Goal: Information Seeking & Learning: Learn about a topic

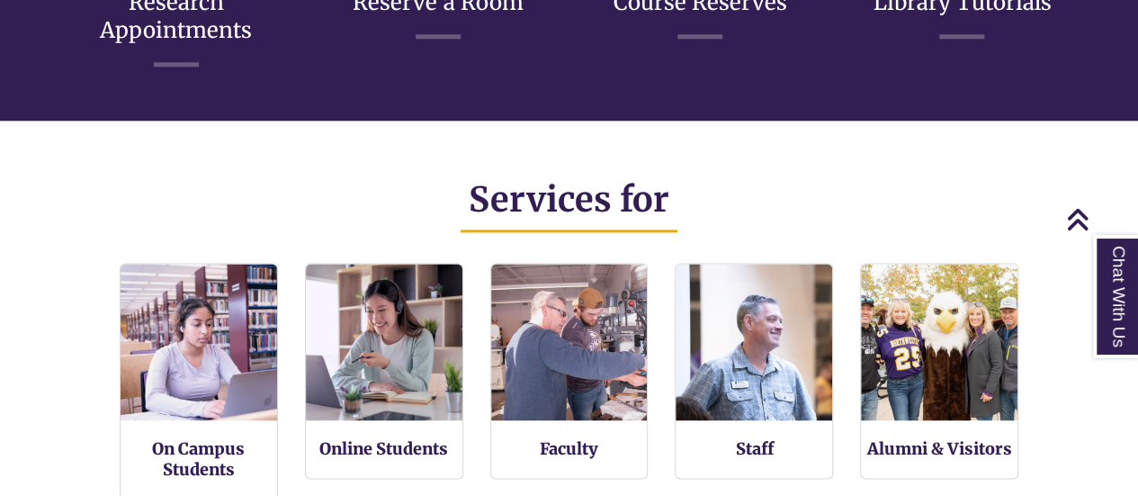
scroll to position [814, 0]
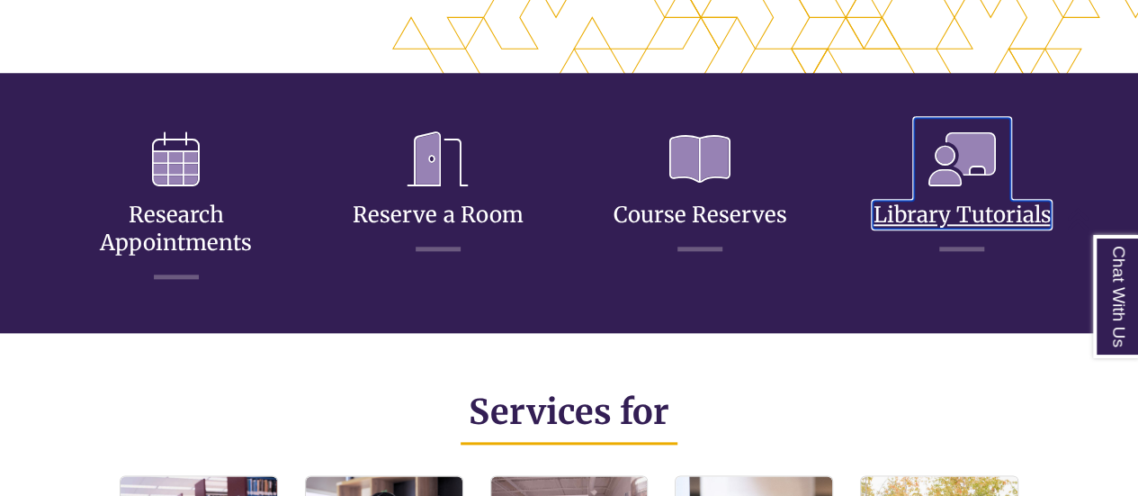
click at [886, 206] on link "Library Tutorials" at bounding box center [962, 192] width 178 height 71
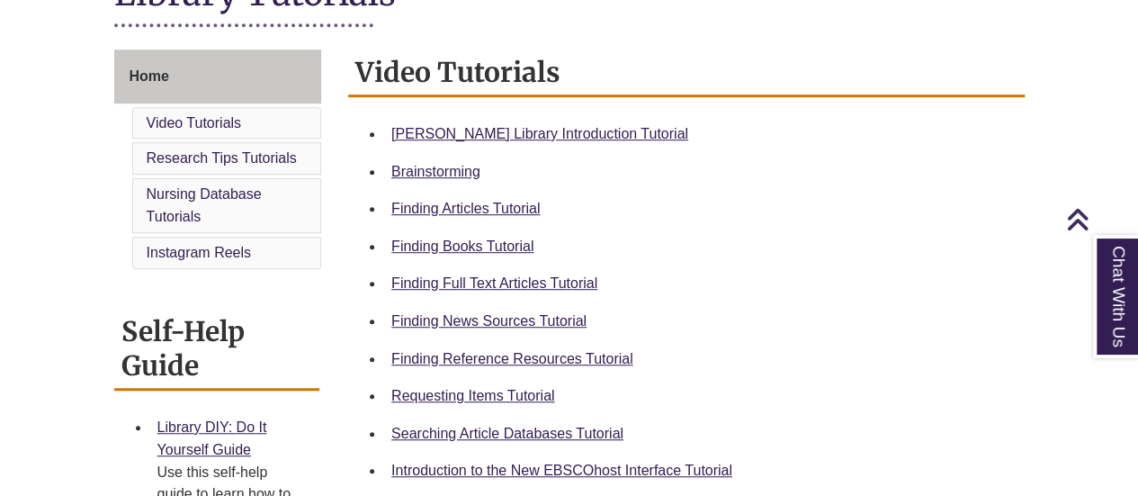
scroll to position [458, 0]
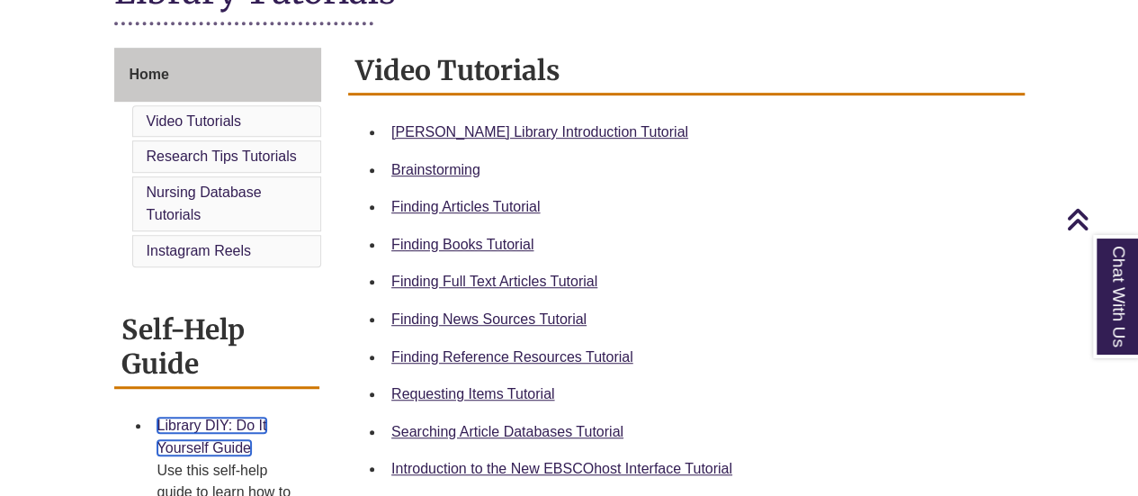
click at [198, 426] on link "Library DIY: Do It Yourself Guide" at bounding box center [212, 437] width 110 height 39
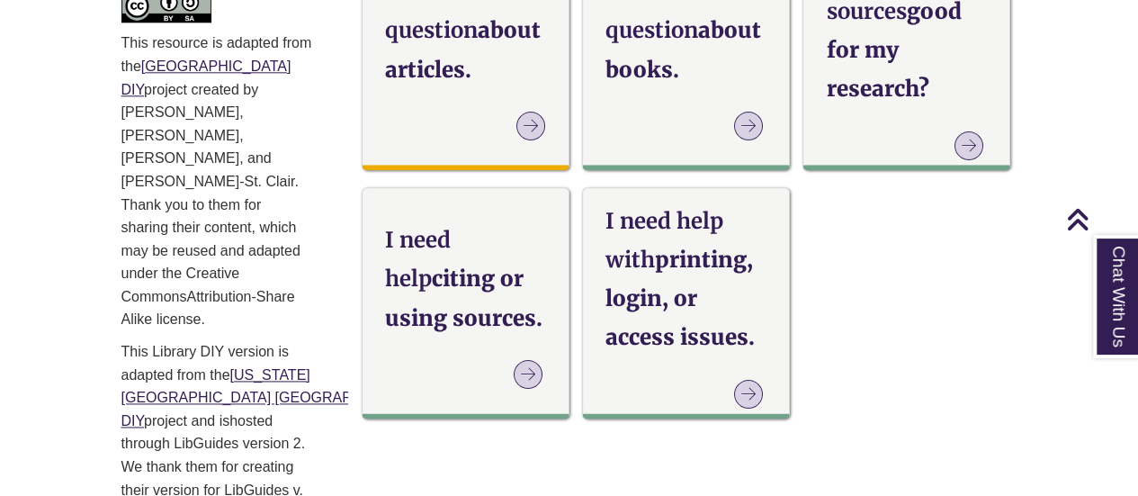
scroll to position [1060, 0]
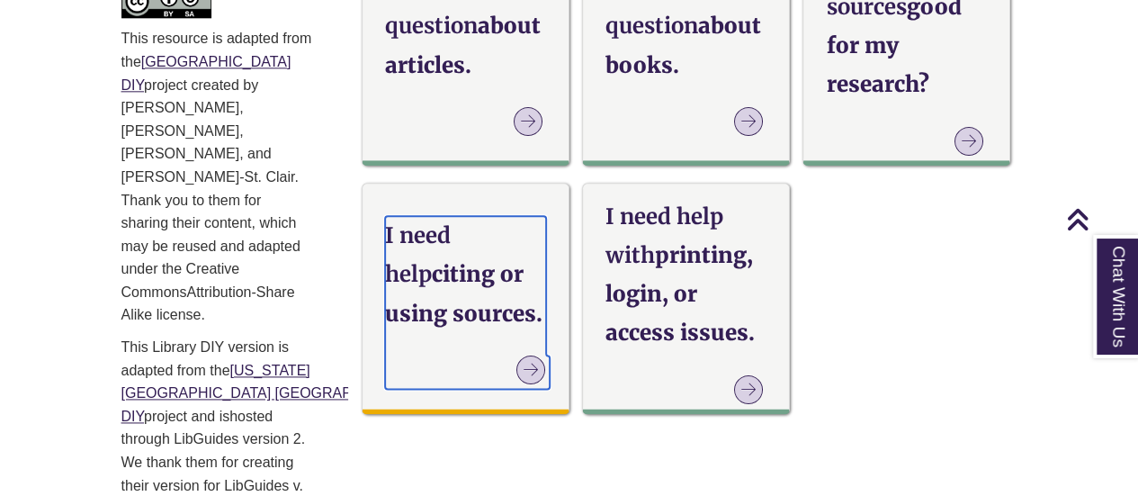
click at [427, 298] on h3 "I need help citing or using sources." at bounding box center [465, 274] width 161 height 117
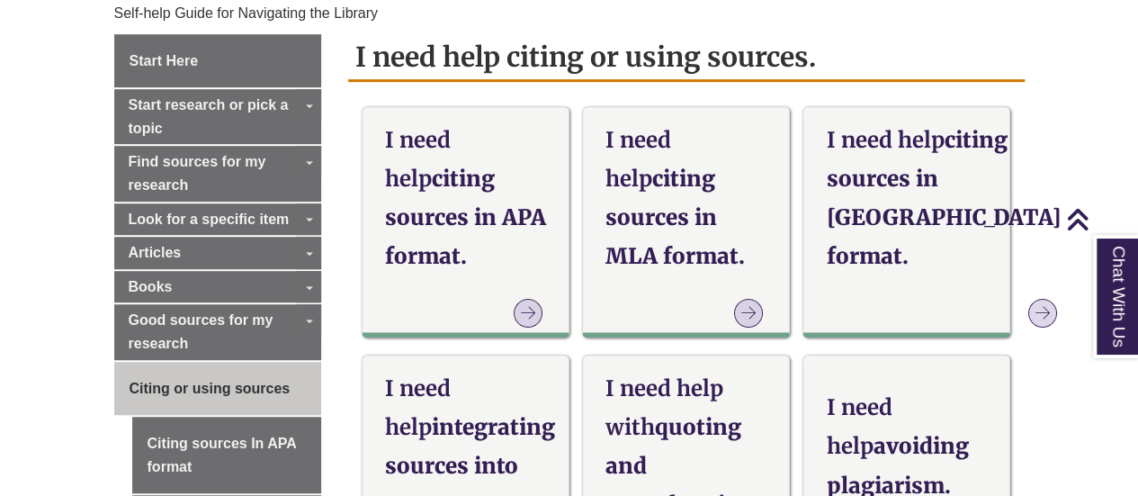
scroll to position [578, 0]
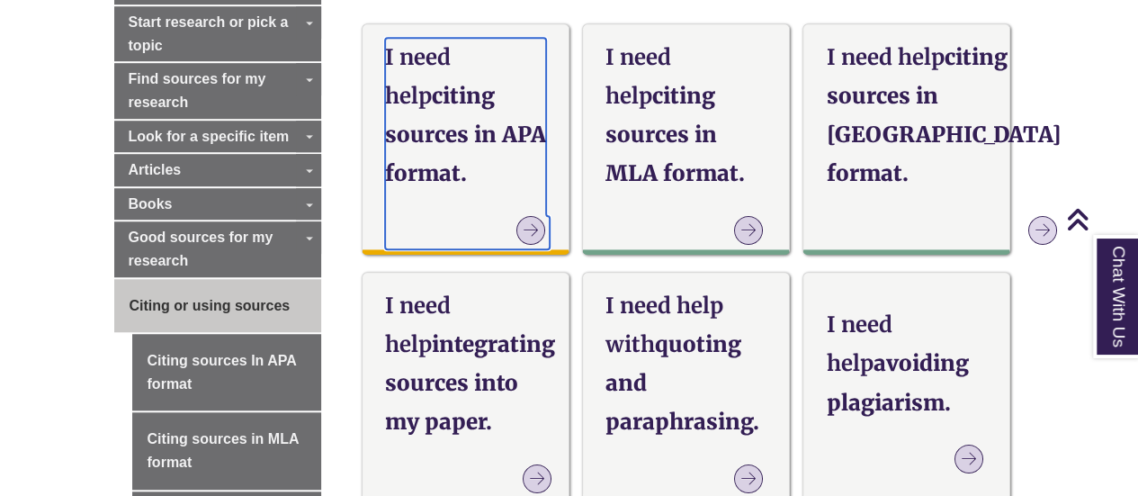
click at [451, 68] on strong "I need help" at bounding box center [418, 76] width 66 height 67
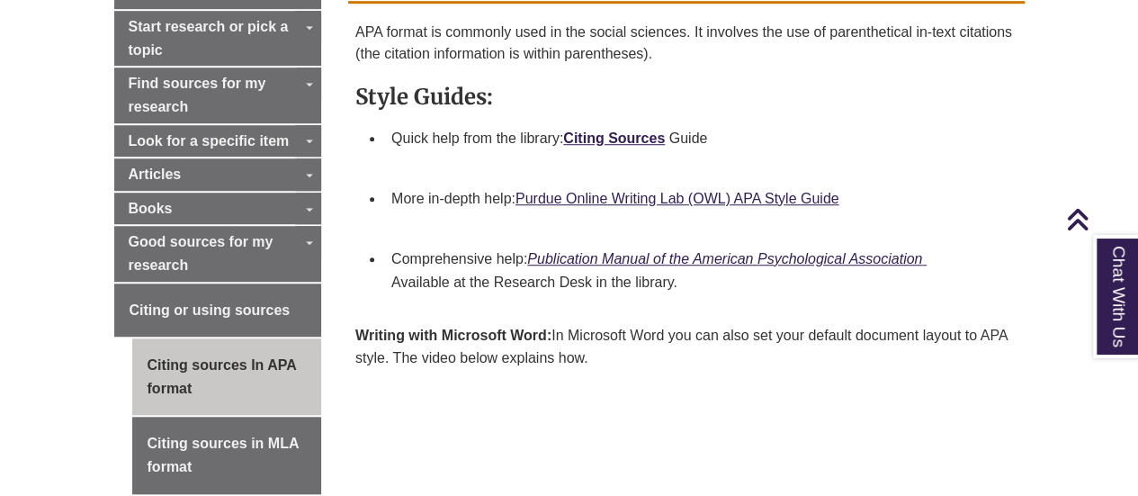
scroll to position [574, 0]
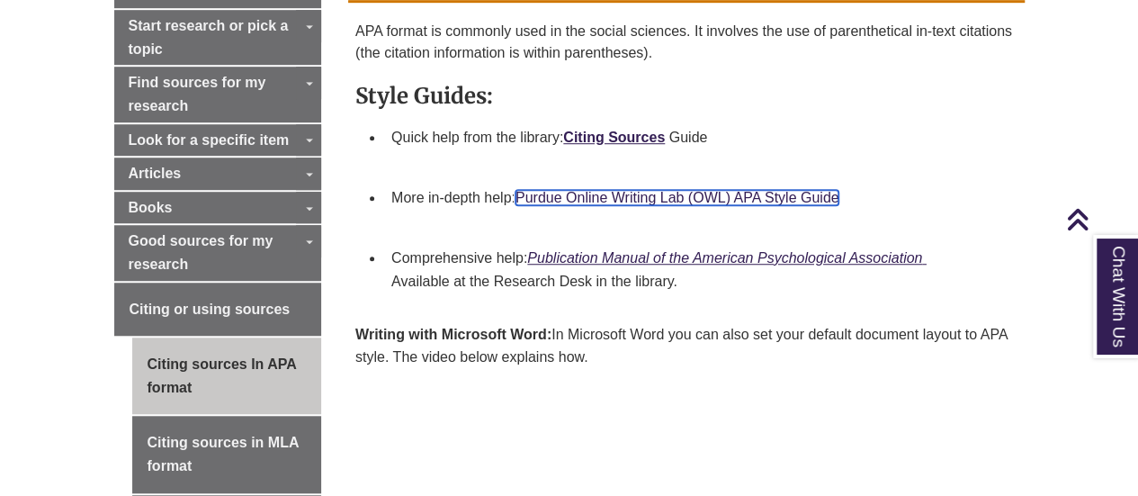
click at [659, 195] on link "Purdue Online Writing Lab (OWL) APA Style Guide" at bounding box center [678, 197] width 324 height 15
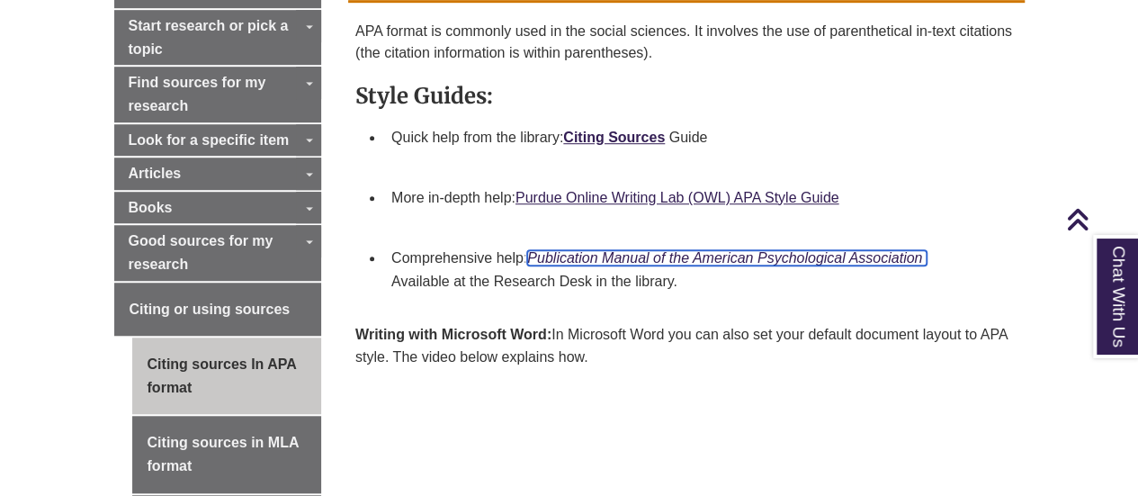
click at [584, 259] on em "Publication Manual of the American Psychological Association" at bounding box center [724, 257] width 395 height 15
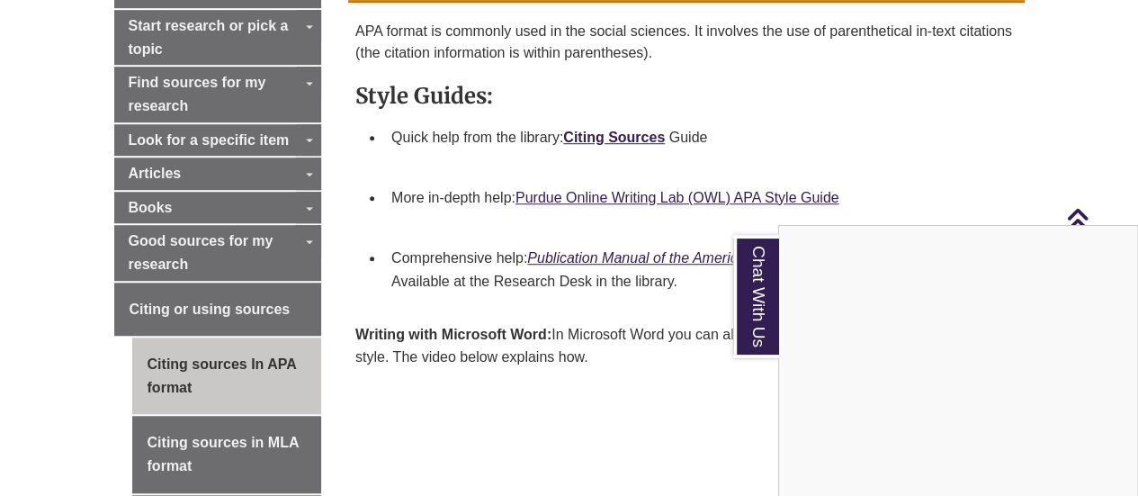
click at [842, 105] on div "Chat With Us" at bounding box center [569, 248] width 1138 height 496
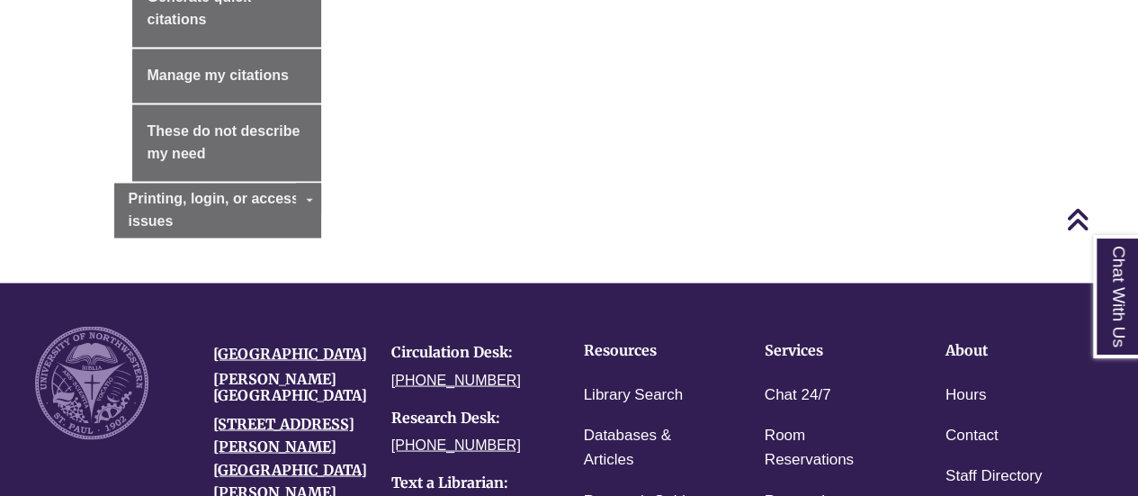
scroll to position [1780, 0]
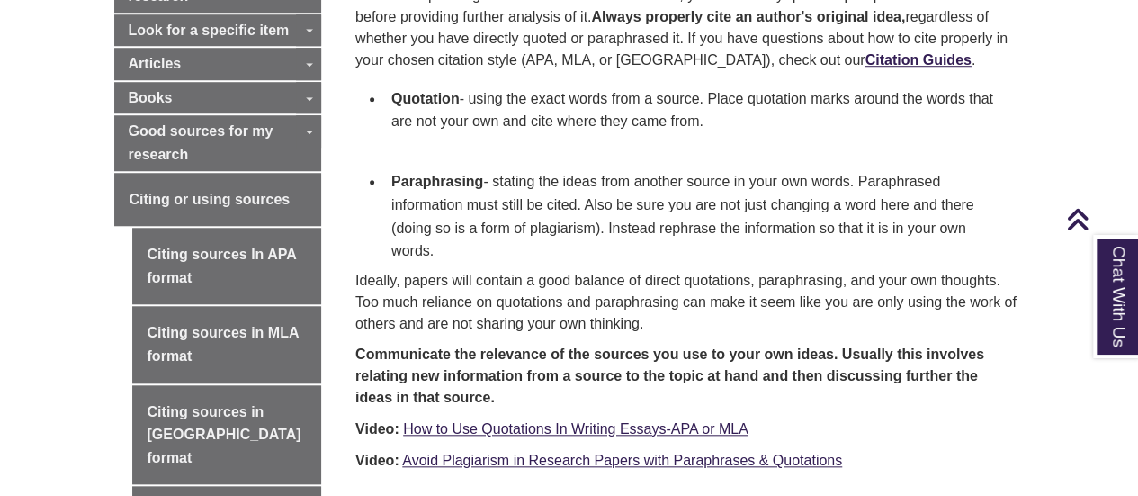
scroll to position [689, 0]
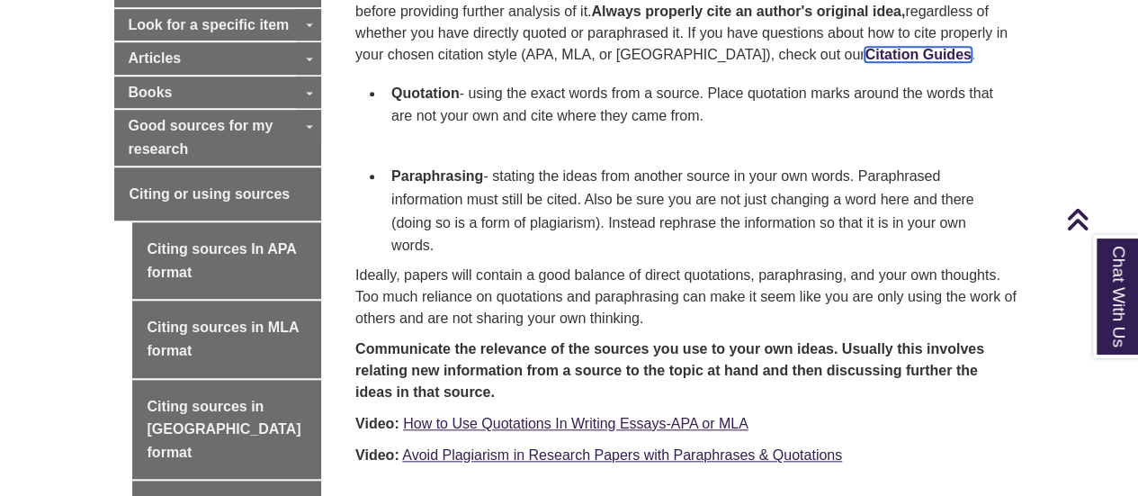
click at [865, 58] on span "Citation Guides" at bounding box center [918, 54] width 106 height 15
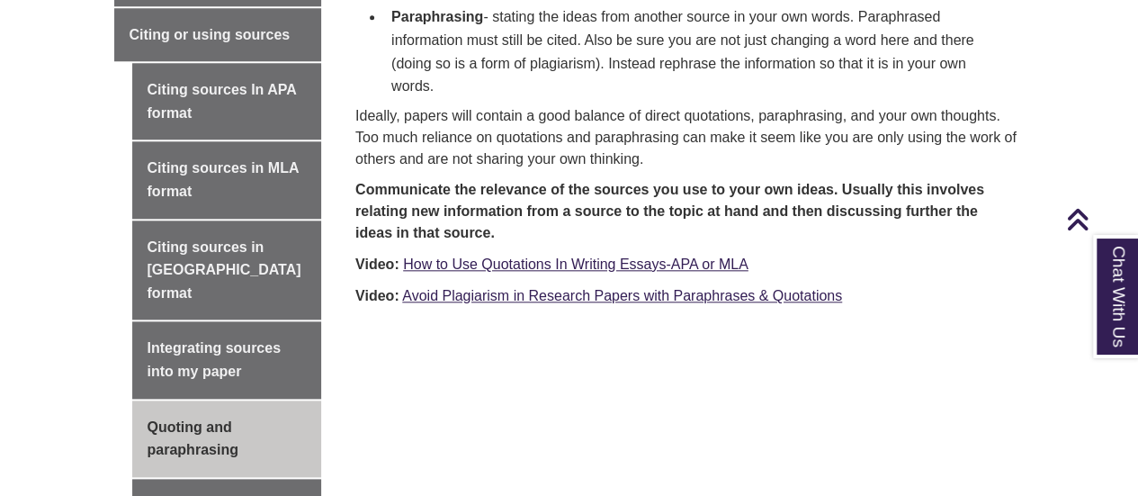
scroll to position [849, 0]
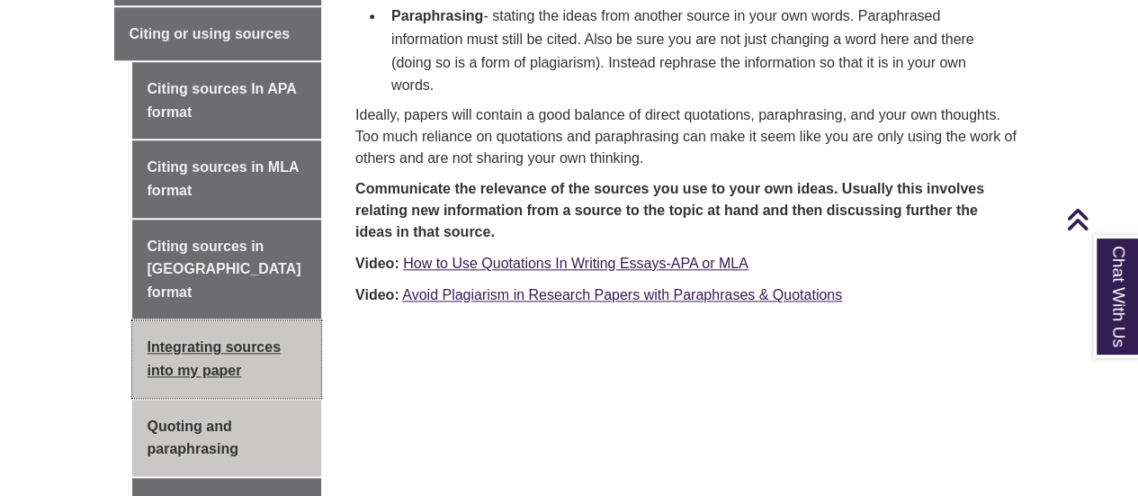
click at [240, 326] on link "Integrating sources into my paper" at bounding box center [227, 358] width 190 height 76
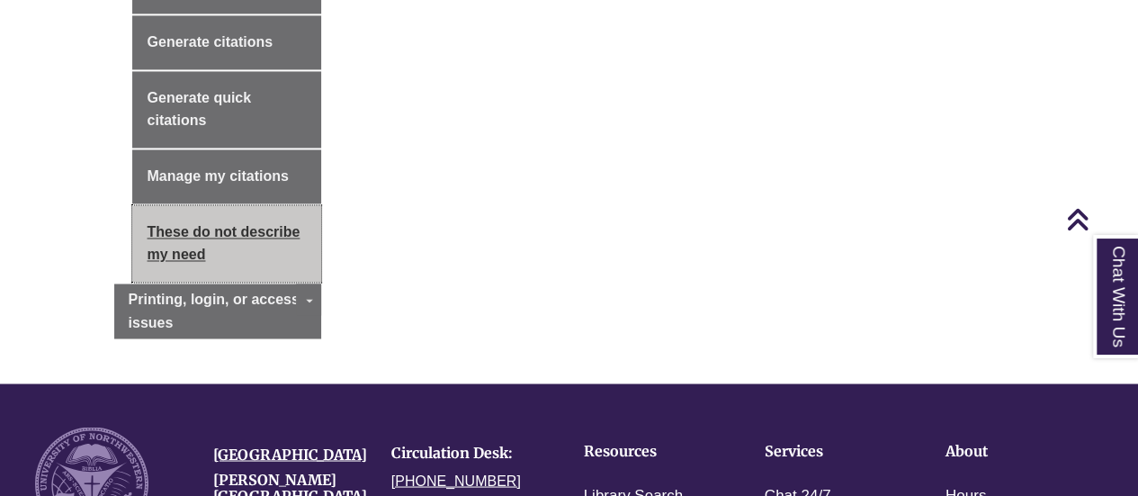
scroll to position [1392, 0]
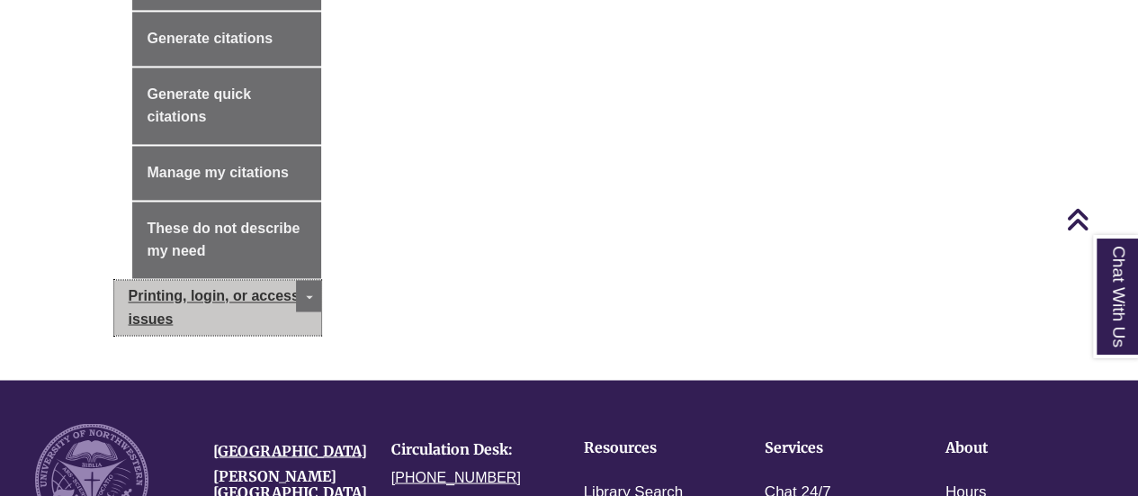
click at [247, 280] on link "Printing, login, or access issues" at bounding box center [218, 307] width 208 height 55
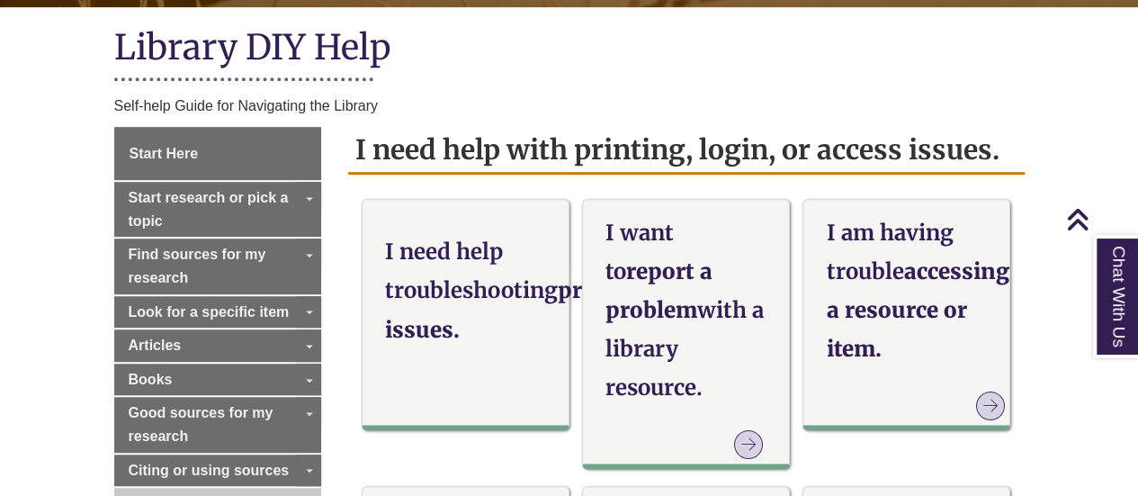
scroll to position [425, 0]
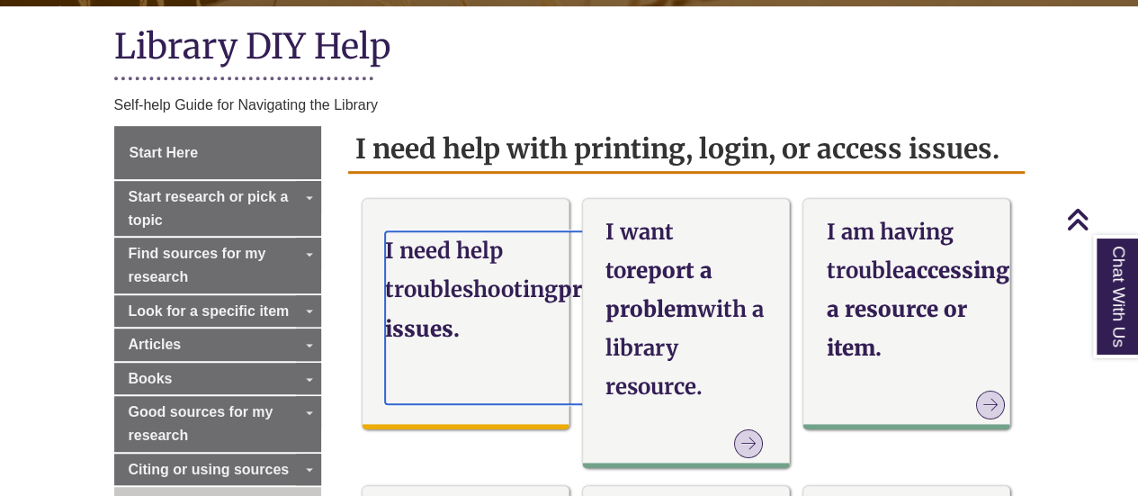
click at [436, 292] on h3 "I need help troubleshooting printing issues." at bounding box center [517, 289] width 265 height 117
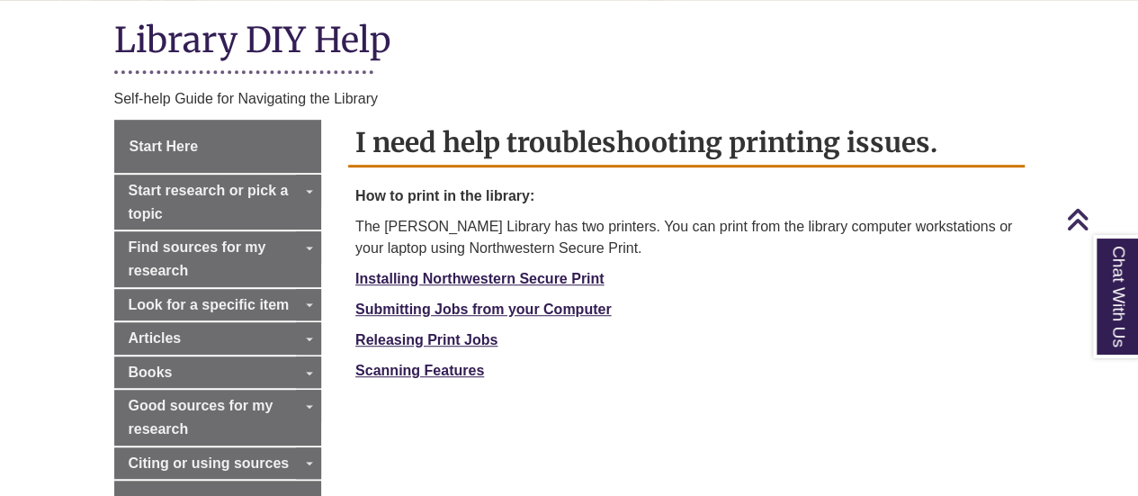
scroll to position [454, 0]
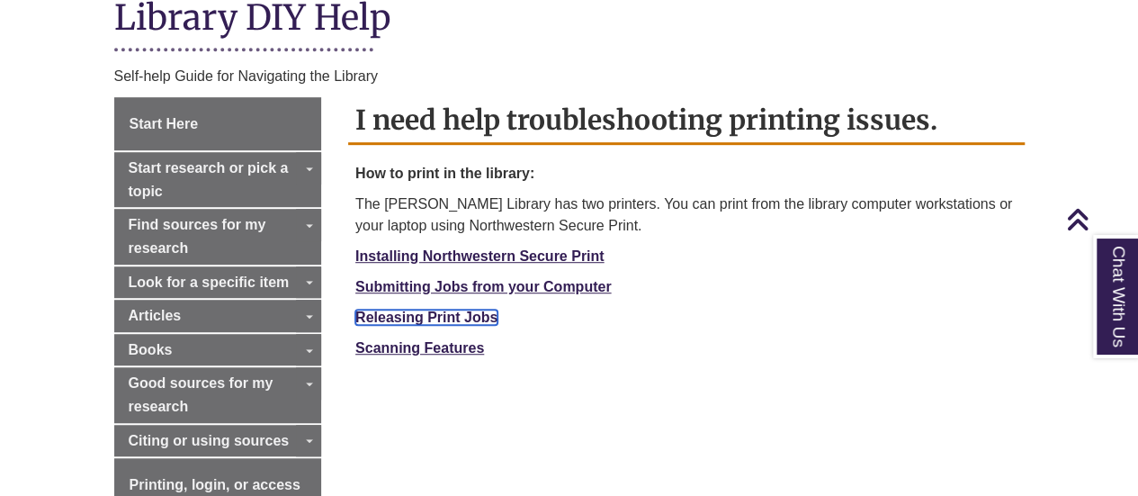
click at [436, 310] on strong "Releasing Print Jobs" at bounding box center [426, 317] width 142 height 15
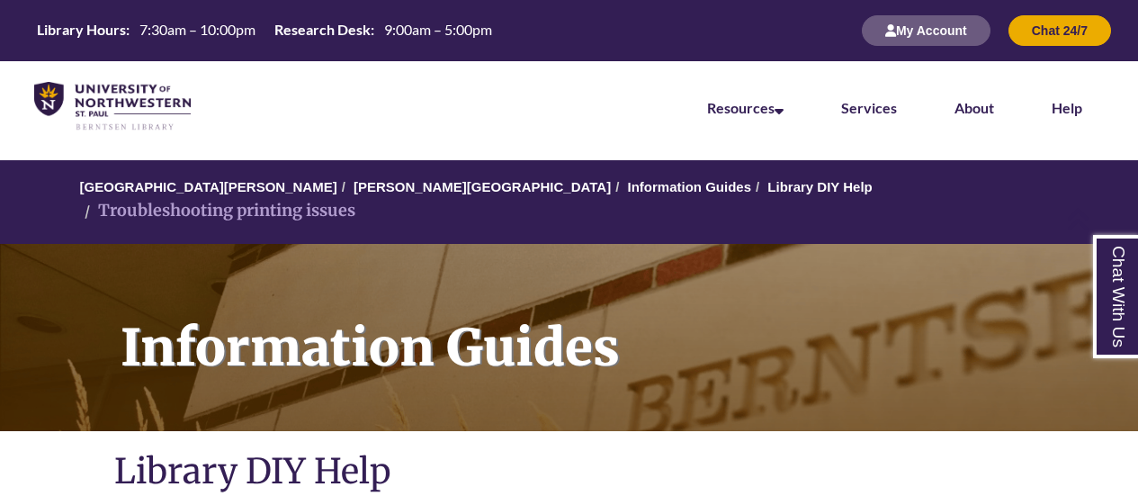
scroll to position [454, 0]
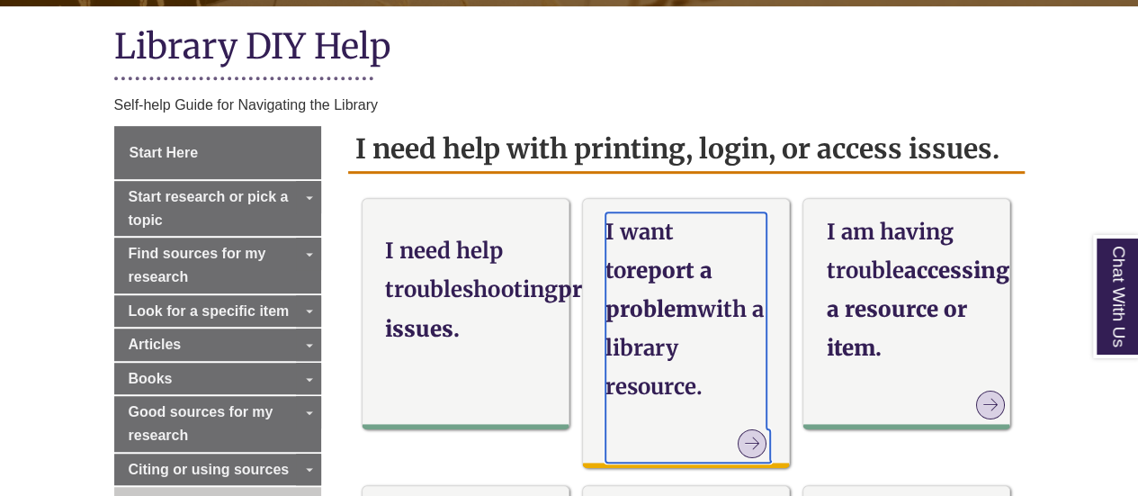
click at [730, 295] on strong "with a library resource." at bounding box center [685, 347] width 158 height 105
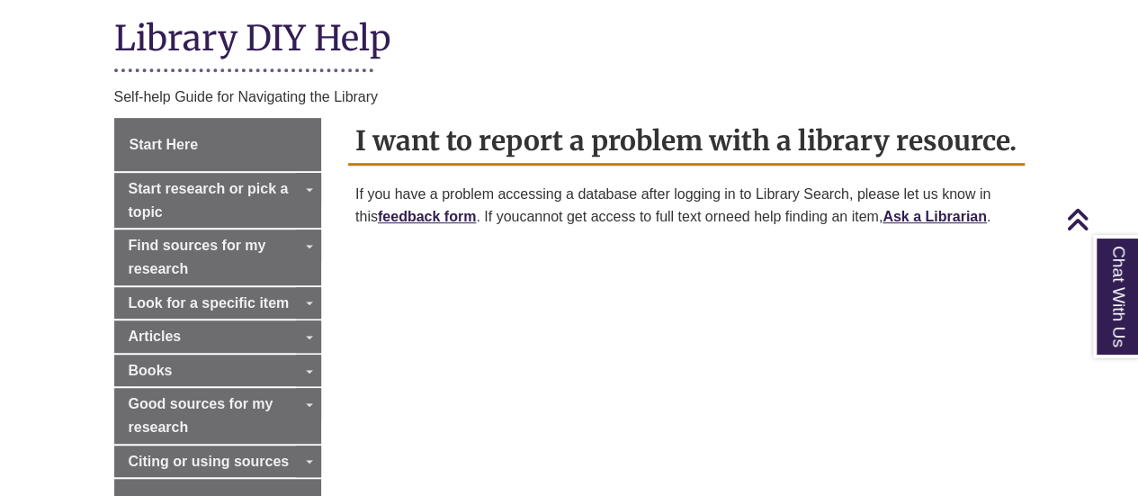
scroll to position [434, 0]
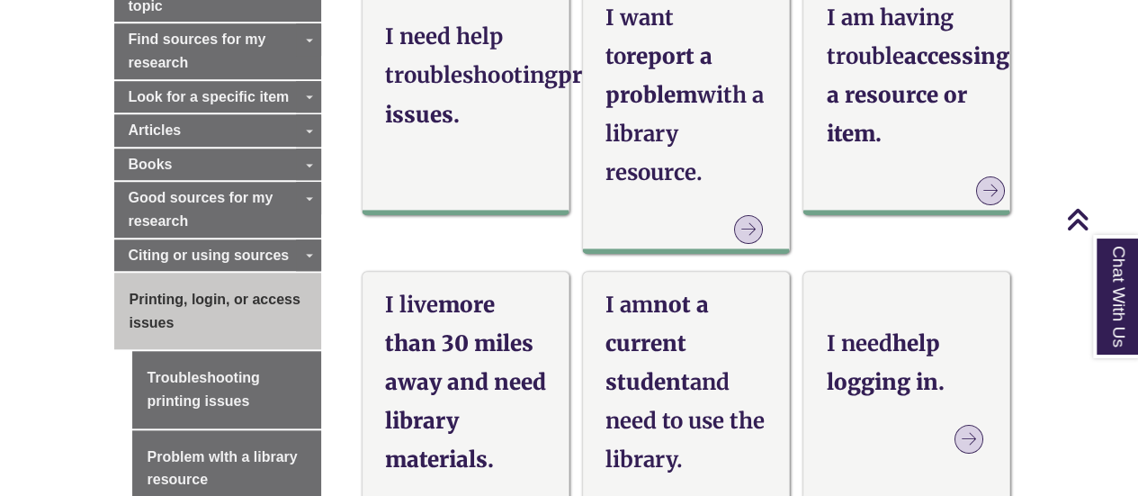
scroll to position [640, 0]
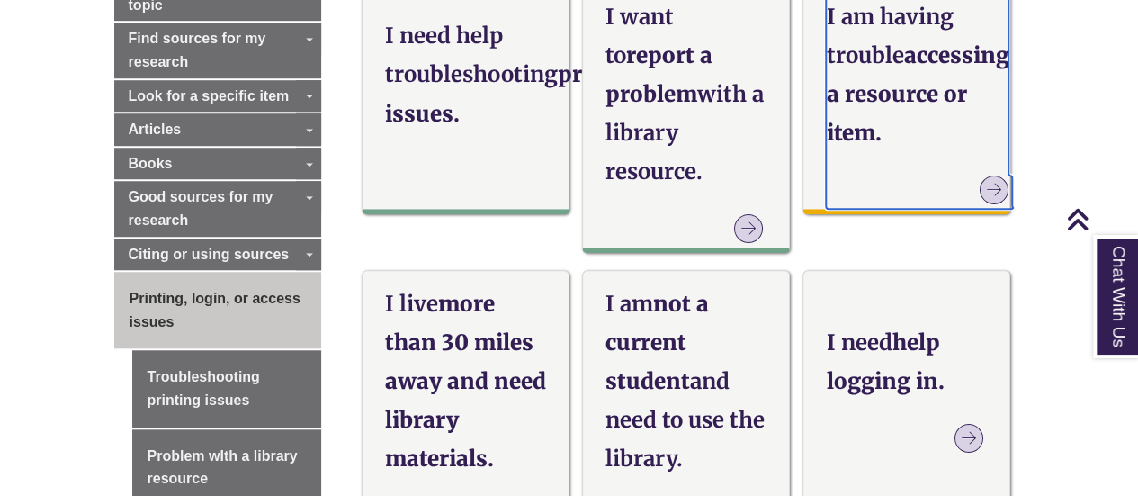
click at [826, 119] on h3 "I am having trouble accessing a resource or item." at bounding box center [917, 75] width 183 height 156
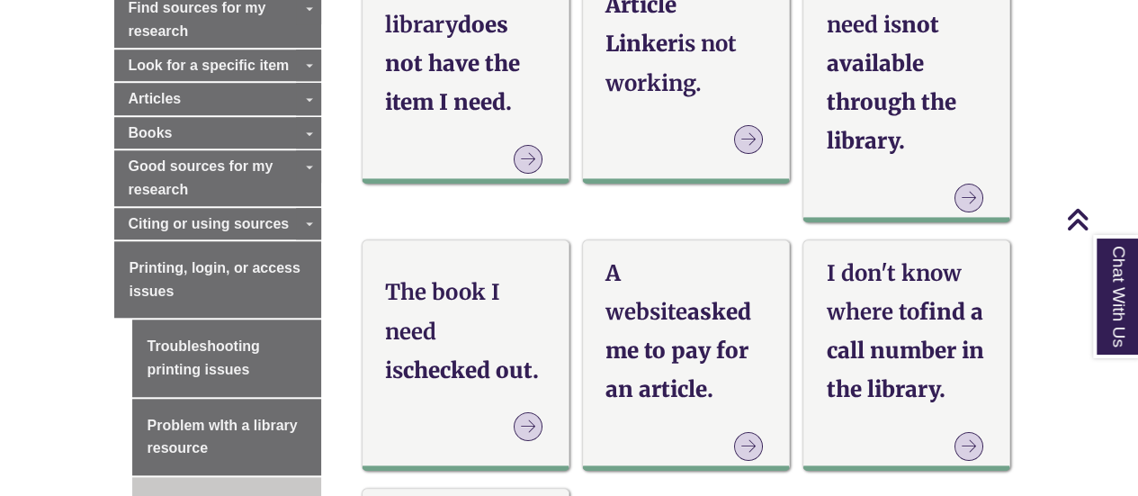
scroll to position [671, 0]
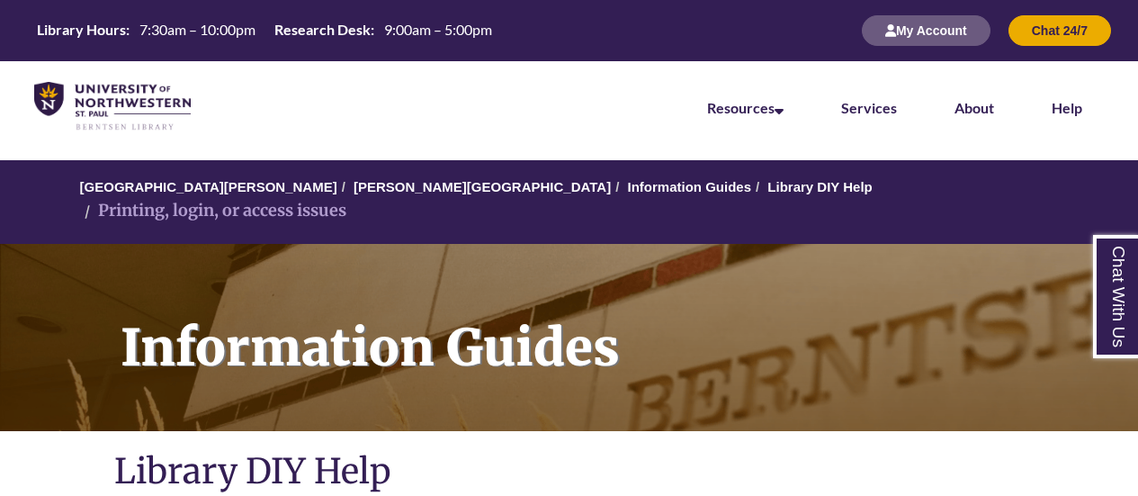
scroll to position [640, 0]
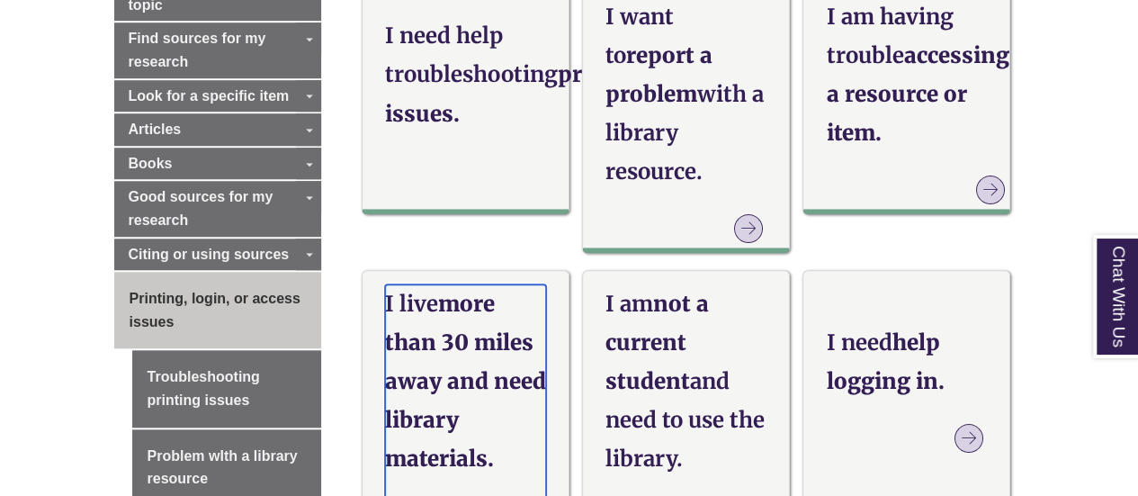
click at [504, 300] on h3 "I live more than 30 miles away and need library materials." at bounding box center [465, 381] width 161 height 194
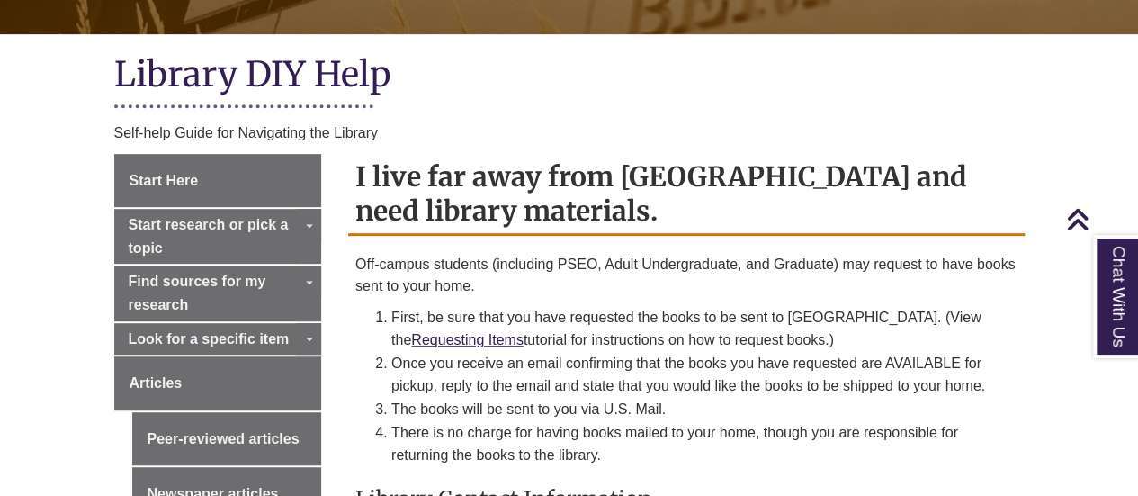
scroll to position [535, 0]
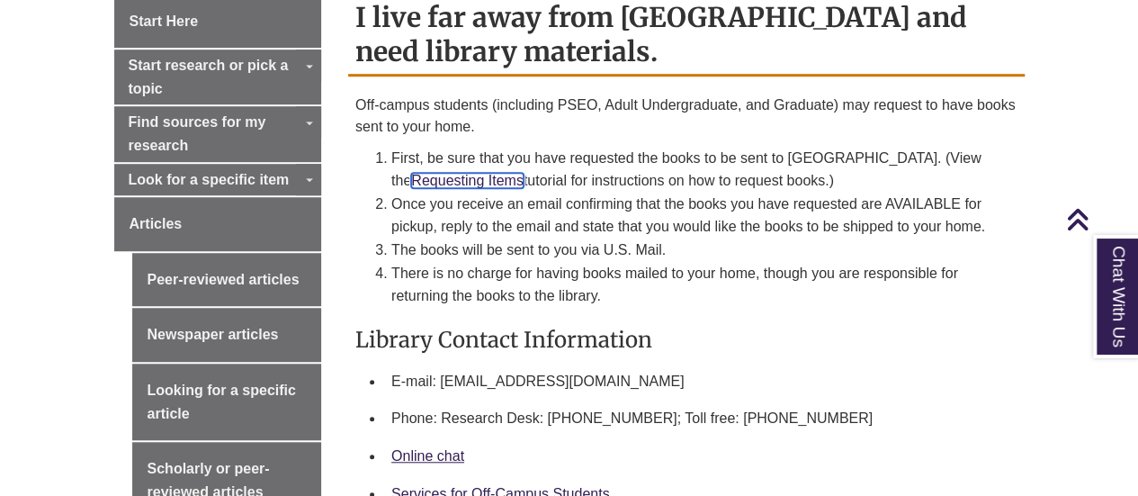
click at [463, 185] on link "Requesting Items" at bounding box center [467, 180] width 112 height 15
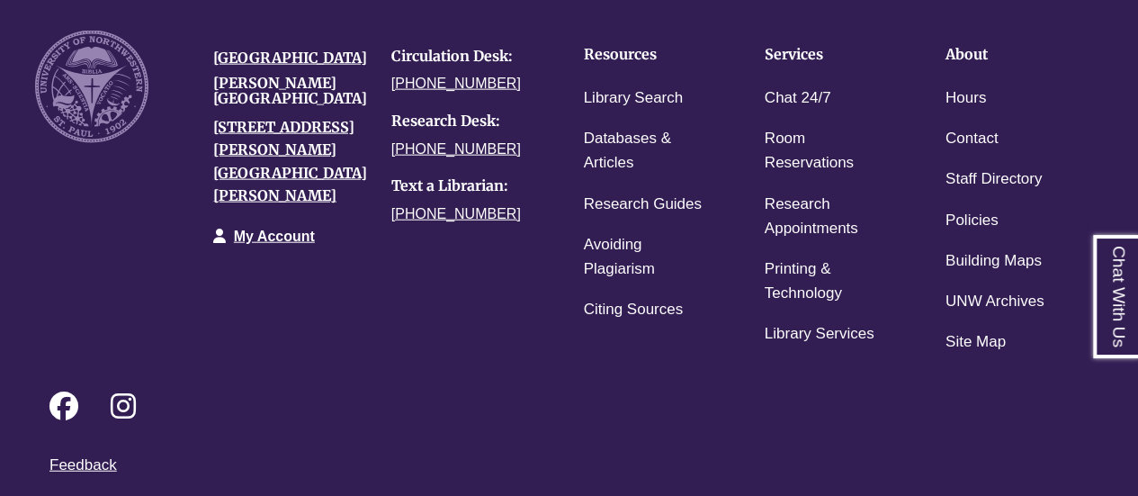
scroll to position [2123, 0]
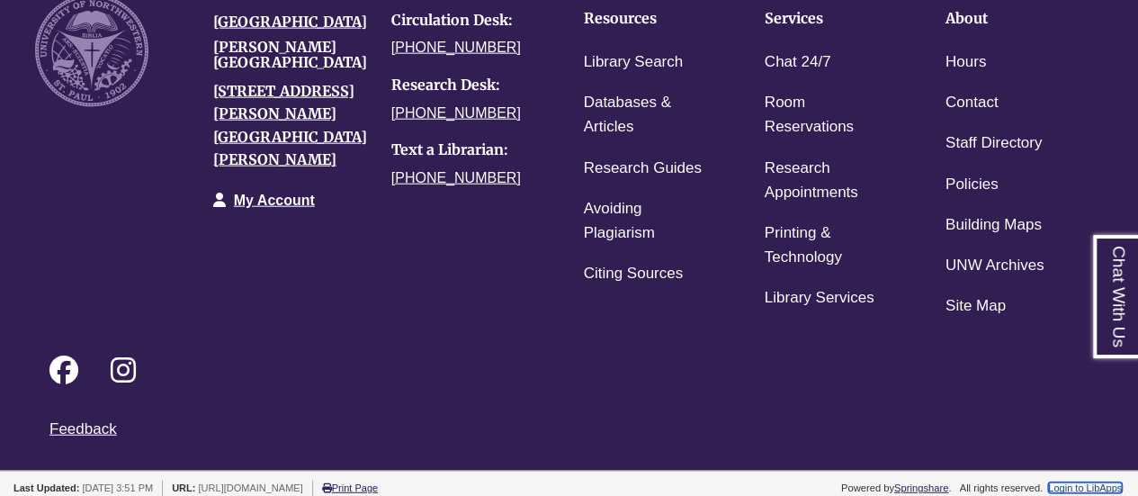
click at [1089, 482] on link "Login to LibApps" at bounding box center [1085, 487] width 74 height 11
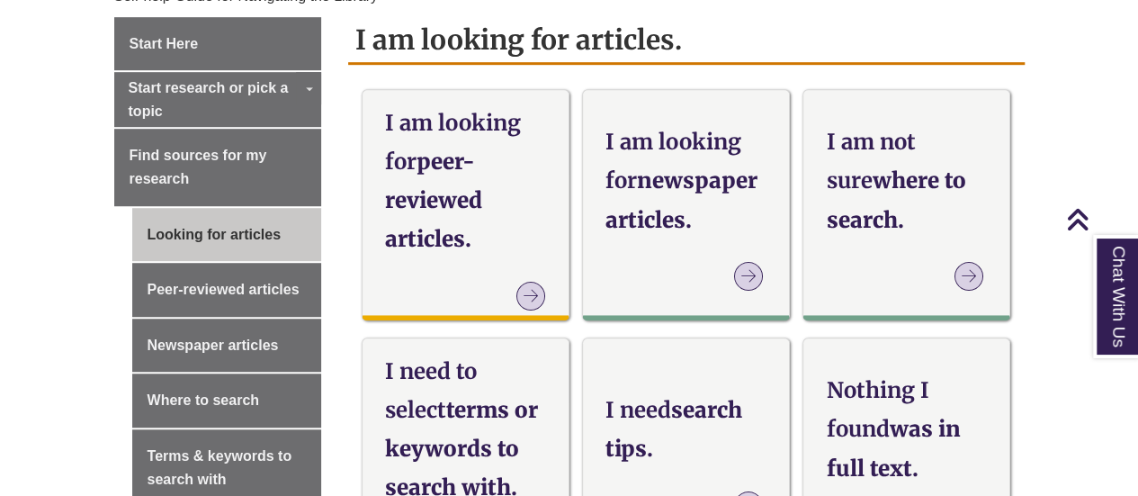
scroll to position [518, 0]
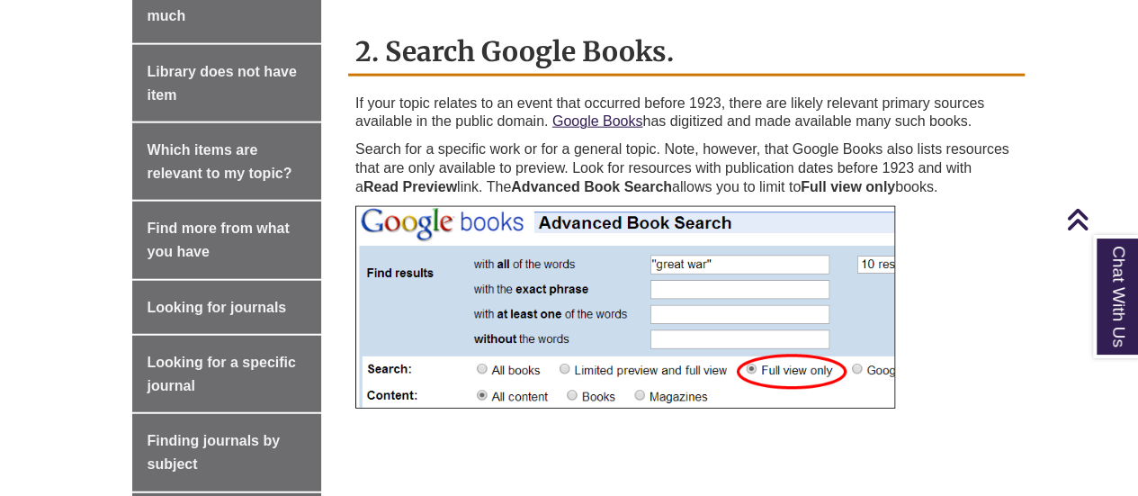
scroll to position [2058, 0]
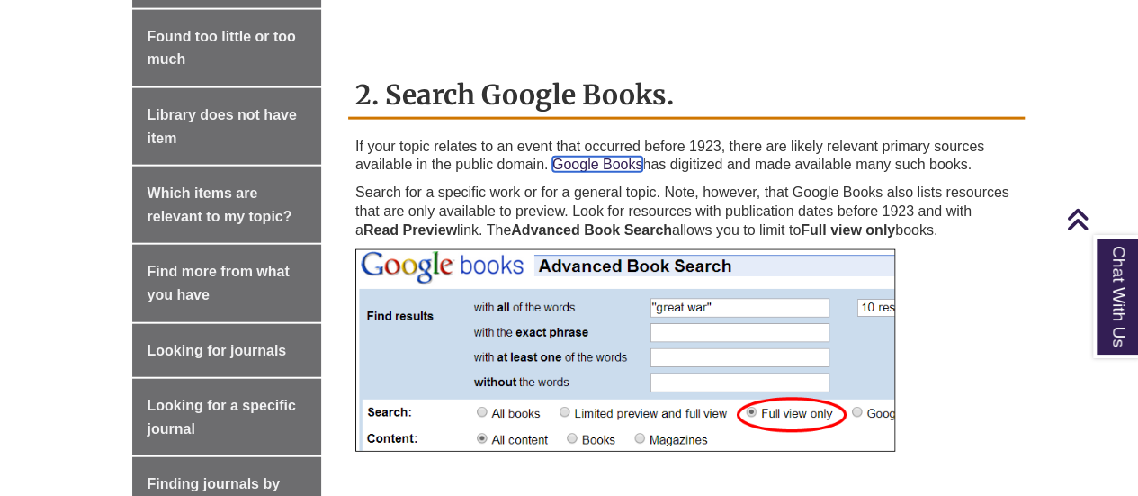
click at [594, 170] on link "Google Books" at bounding box center [598, 164] width 91 height 15
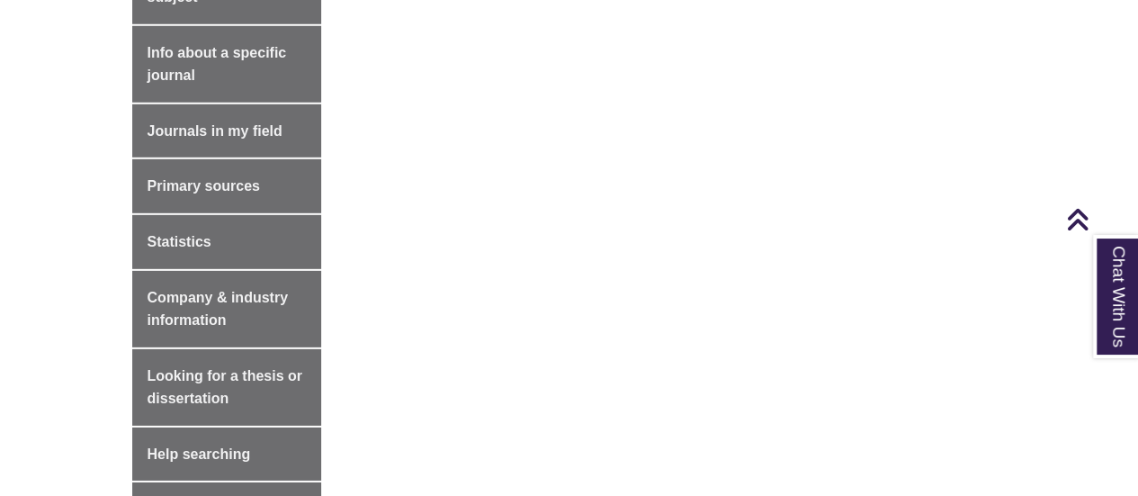
scroll to position [2578, 0]
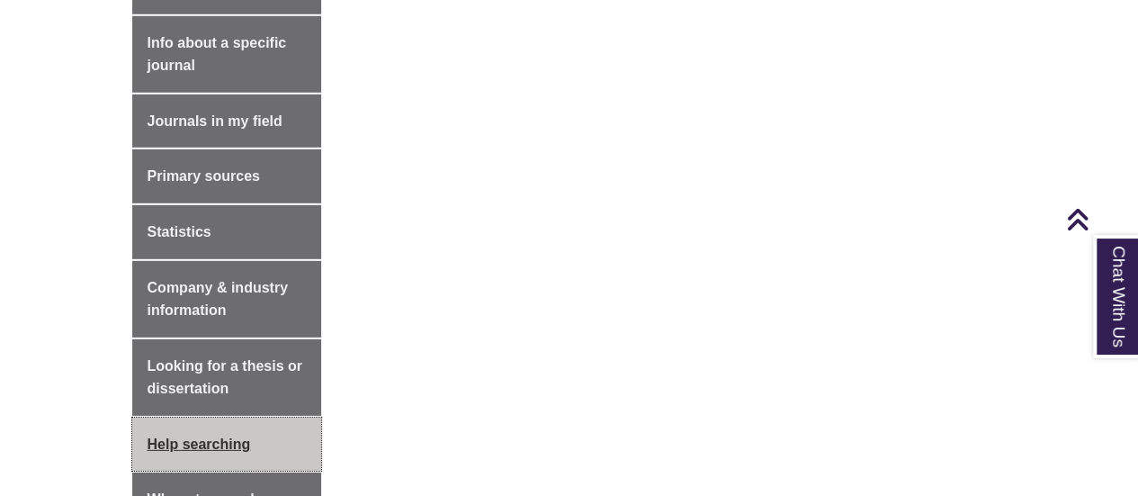
click link "Help searching"
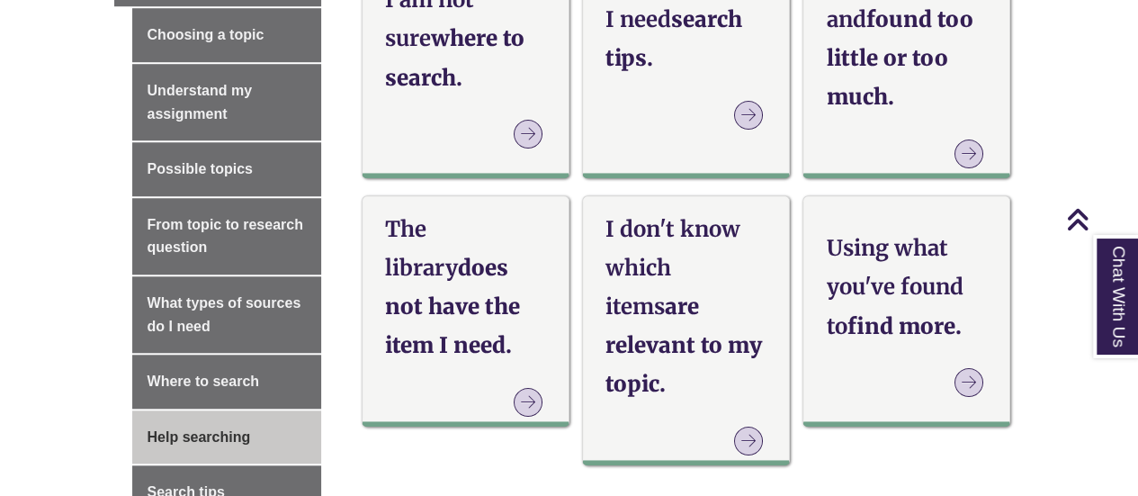
scroll to position [655, 0]
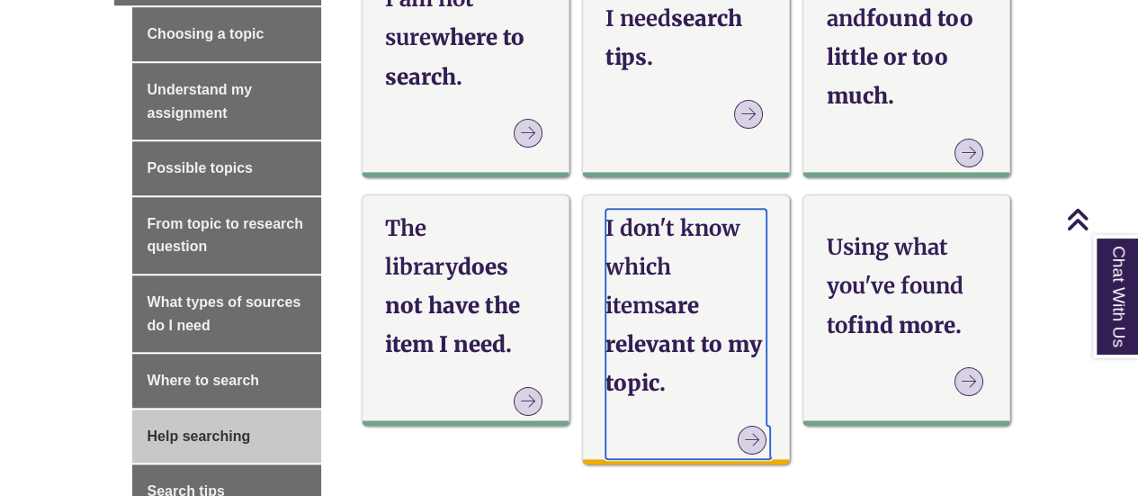
click at [637, 289] on h3 "I don't know which items are relevant to my topic." at bounding box center [686, 306] width 161 height 194
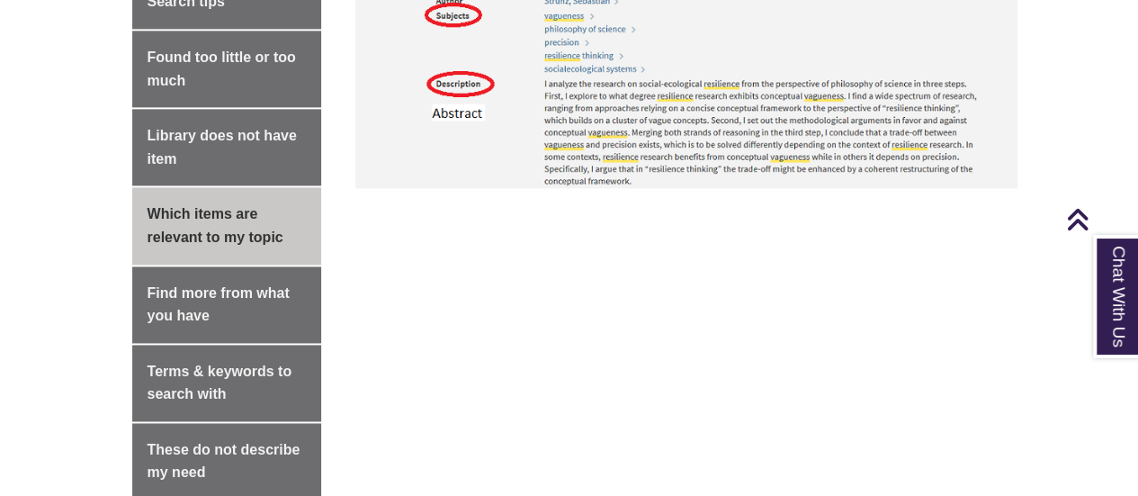
scroll to position [1169, 0]
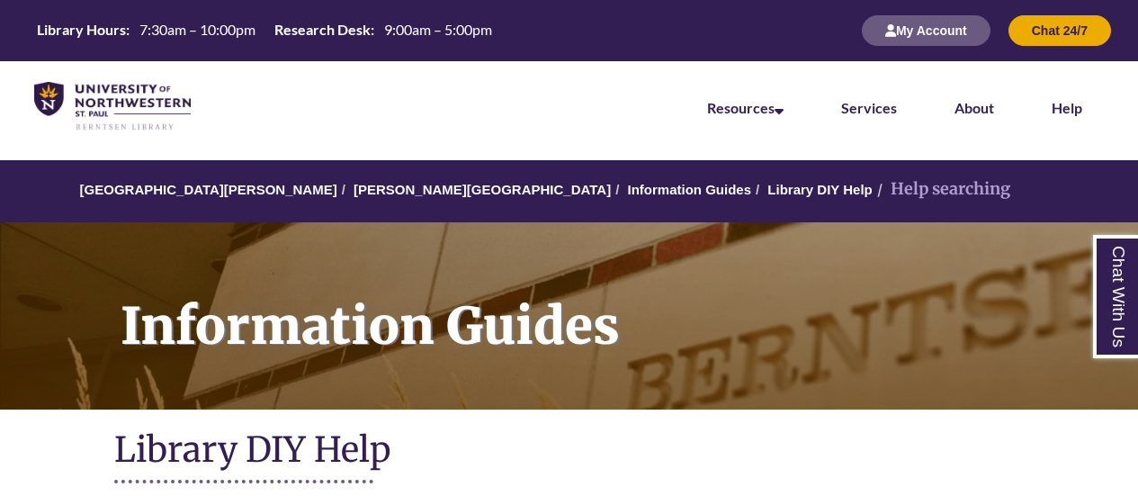
scroll to position [655, 0]
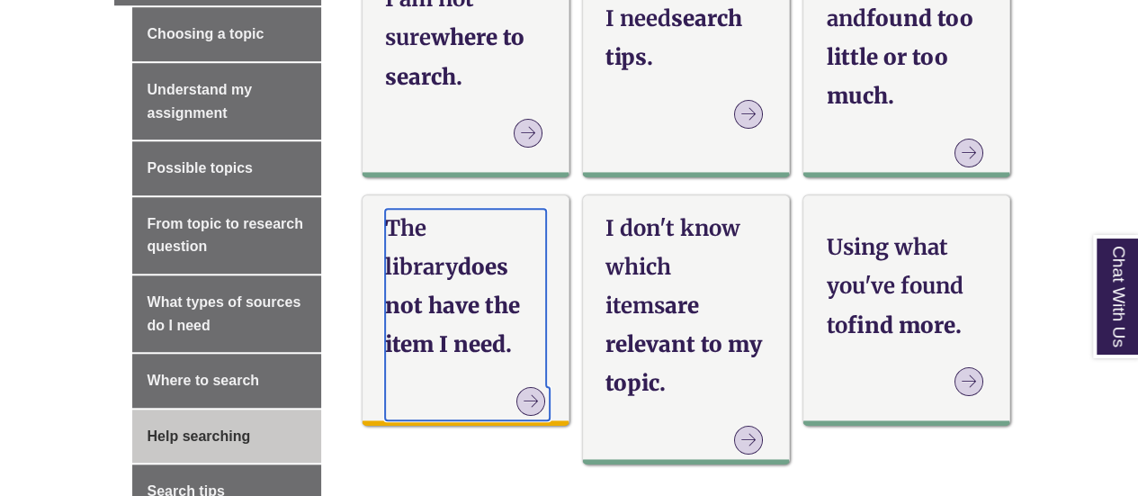
click at [496, 322] on h3 "The library does not have the item I need." at bounding box center [465, 287] width 161 height 156
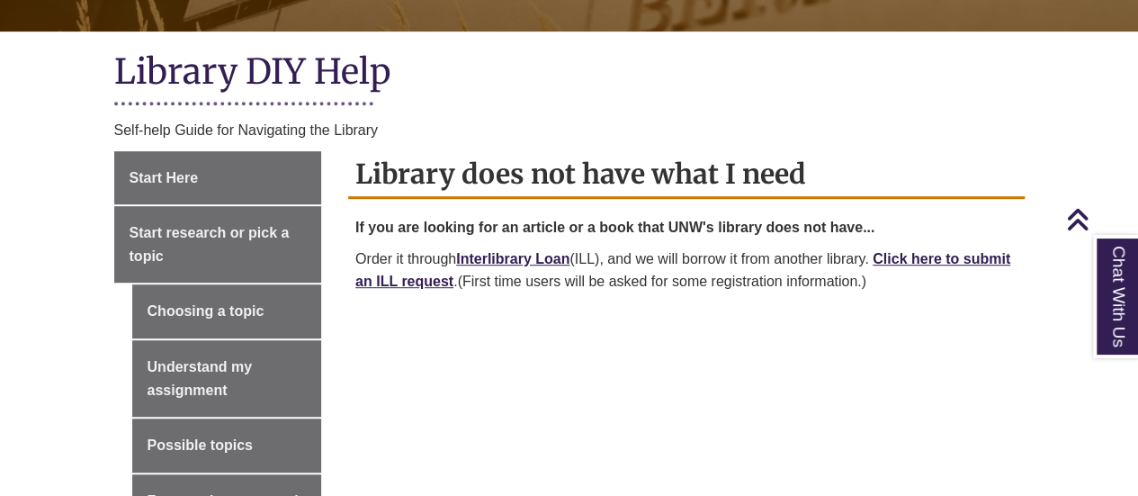
scroll to position [379, 0]
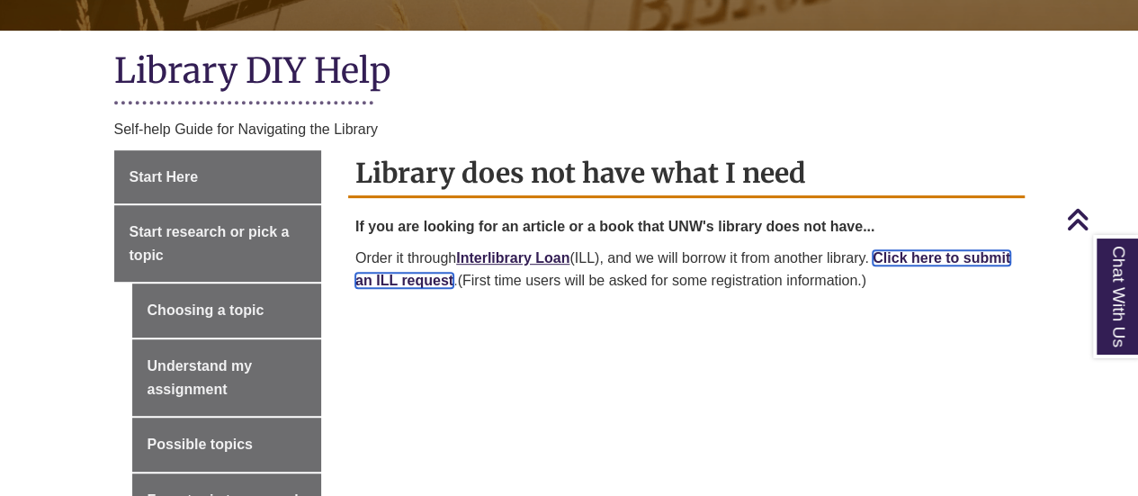
click at [476, 285] on link "Click here to submit an ILL request" at bounding box center [682, 269] width 655 height 39
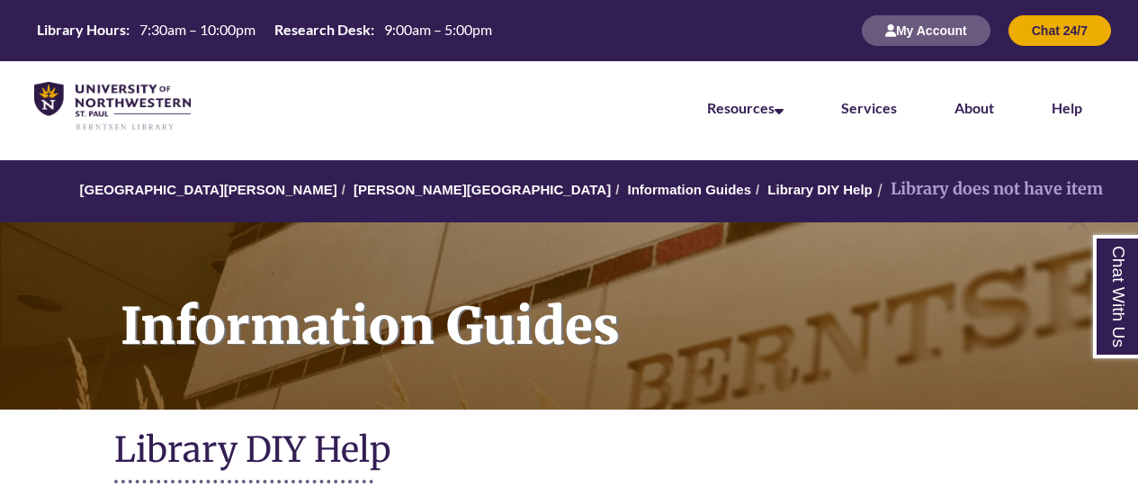
scroll to position [379, 0]
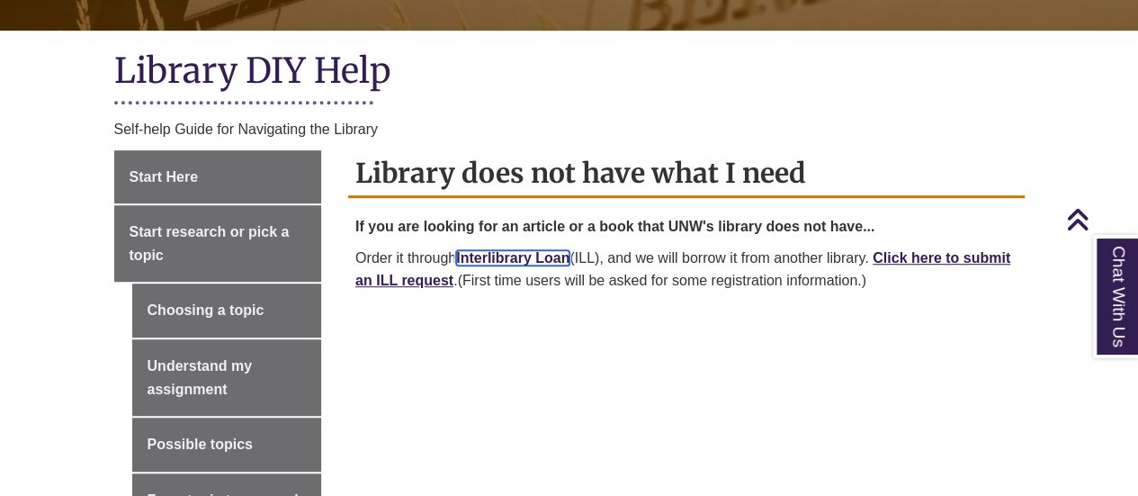
click at [556, 256] on link "Interlibrary Loan" at bounding box center [512, 257] width 113 height 15
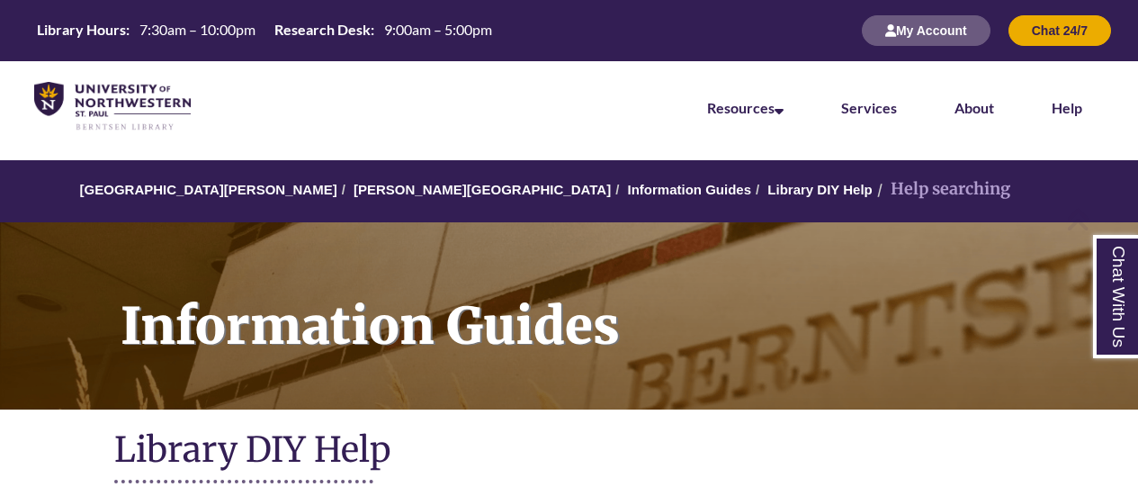
scroll to position [655, 0]
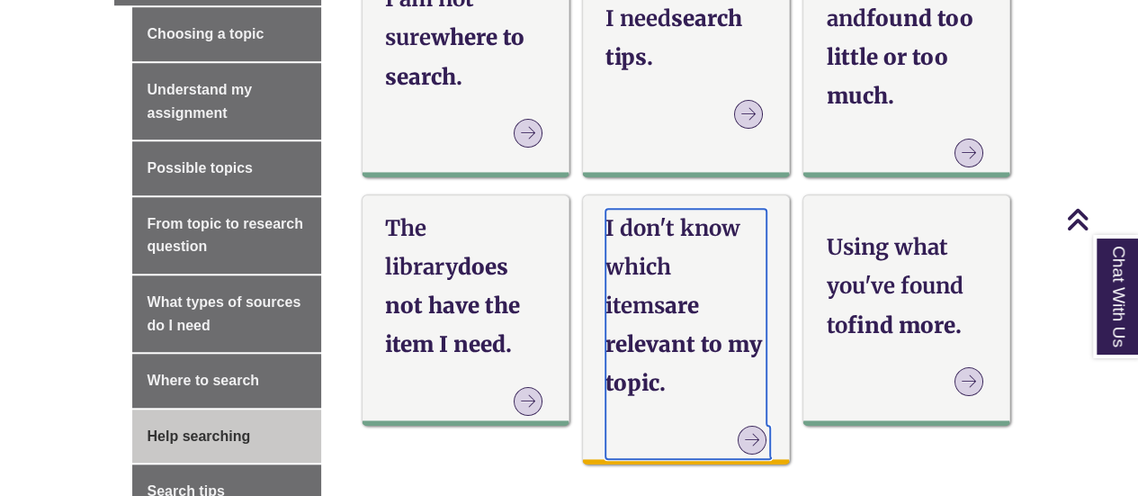
click at [666, 319] on h3 "I don't know which items are relevant to my topic." at bounding box center [686, 306] width 161 height 194
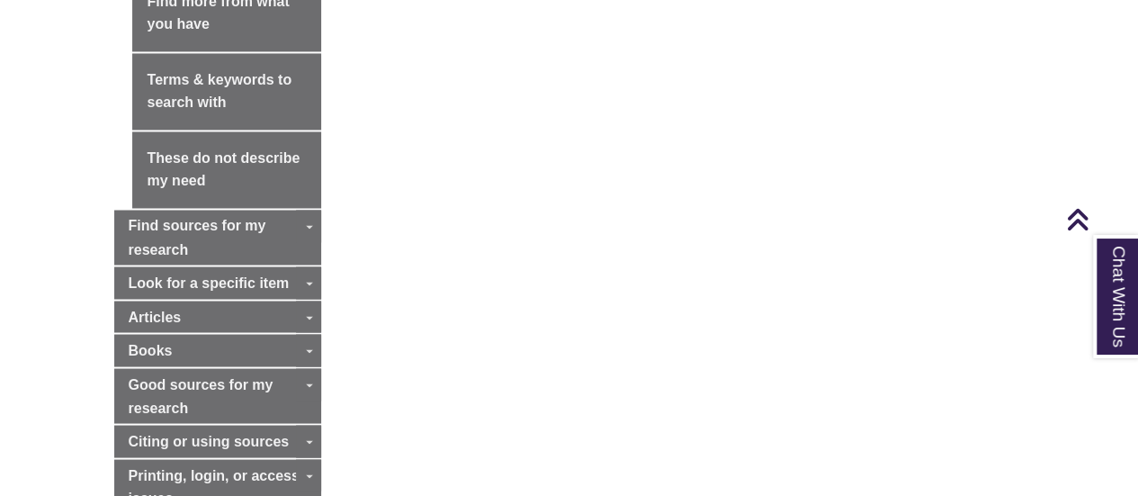
scroll to position [1540, 0]
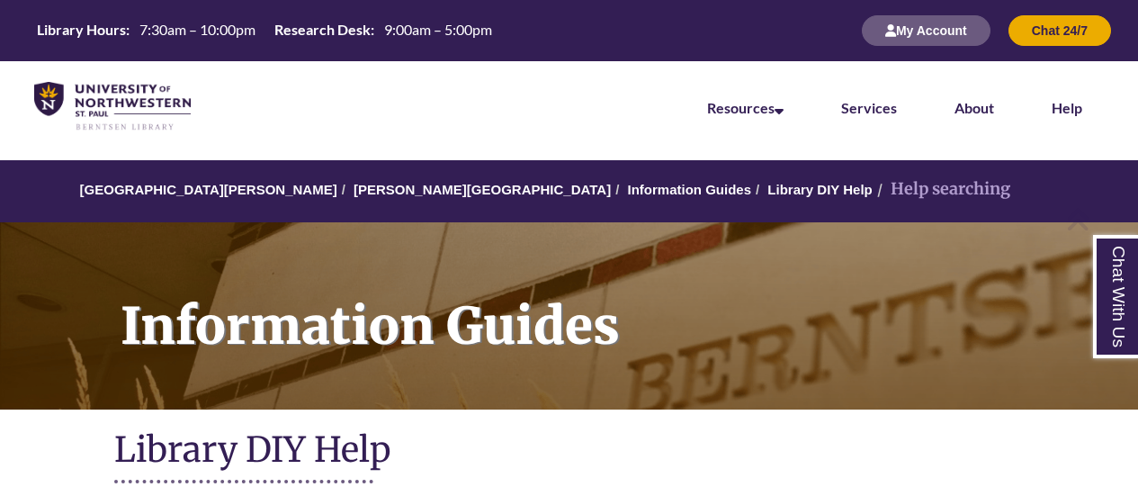
scroll to position [655, 0]
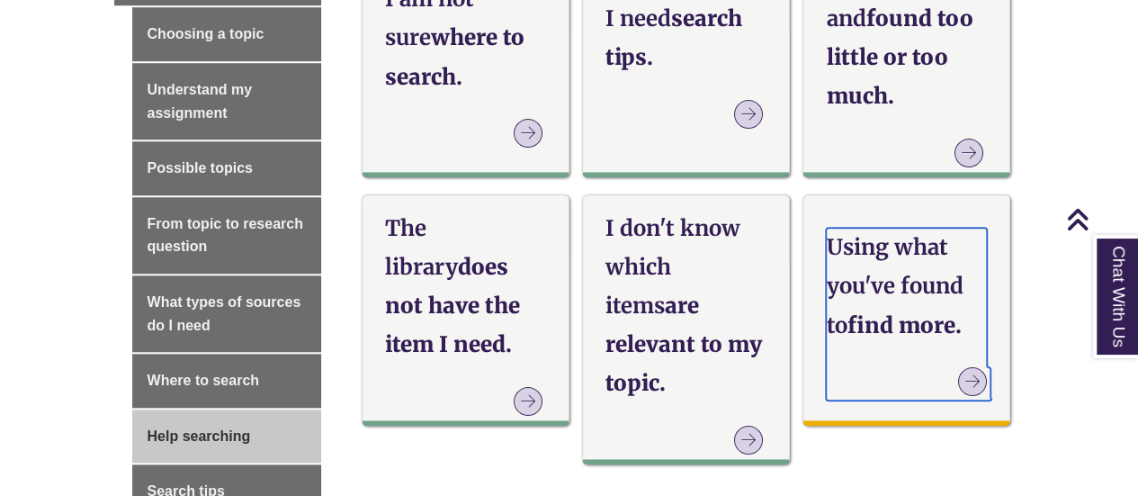
click at [948, 233] on h3 "Using what you've found to find more." at bounding box center [906, 286] width 161 height 117
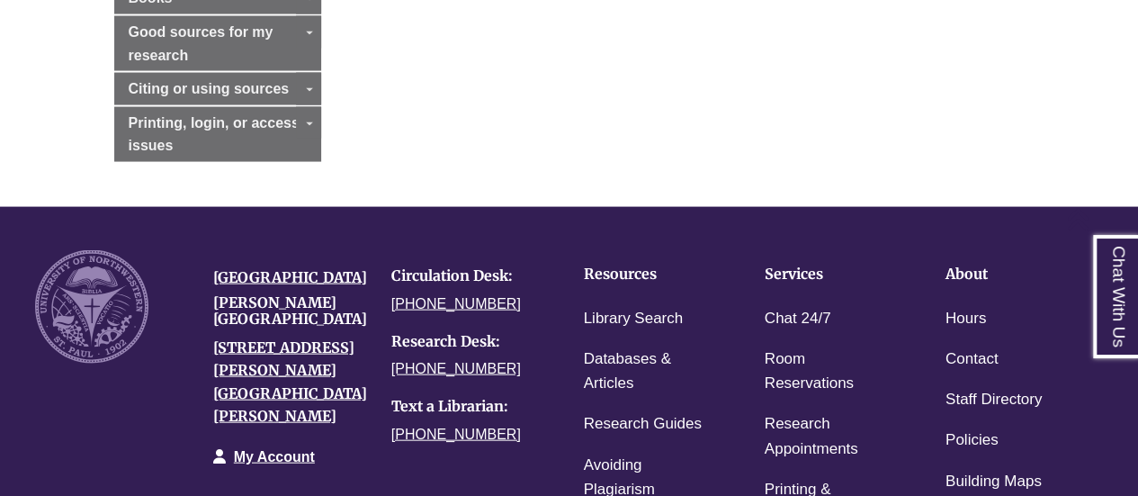
scroll to position [1819, 0]
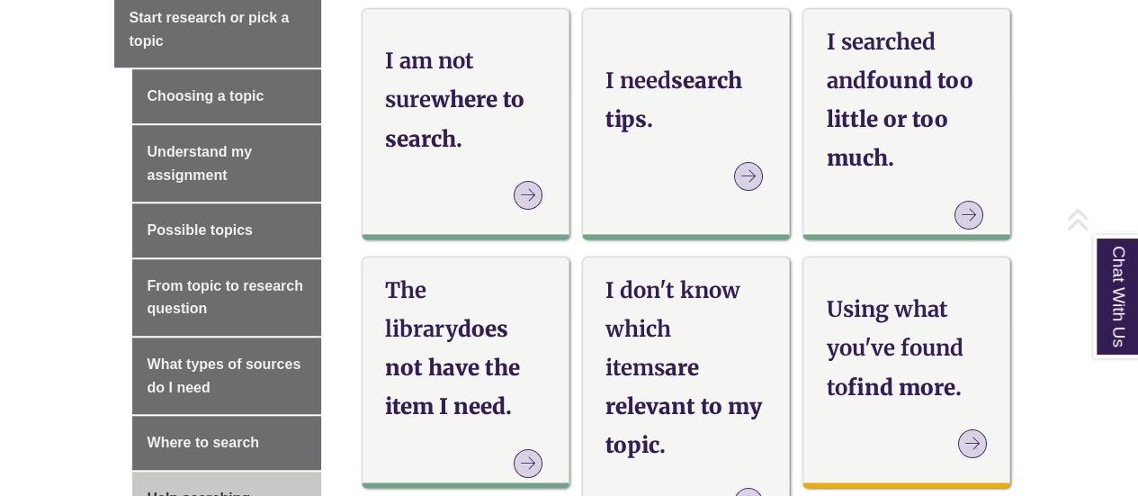
scroll to position [594, 0]
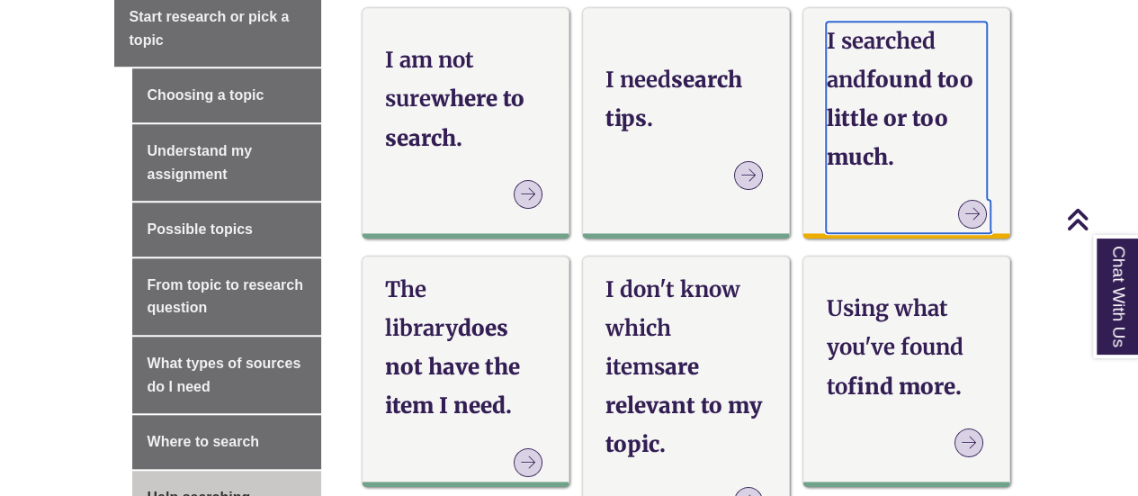
click at [894, 108] on h3 "I searched and found too little or too much." at bounding box center [906, 100] width 161 height 156
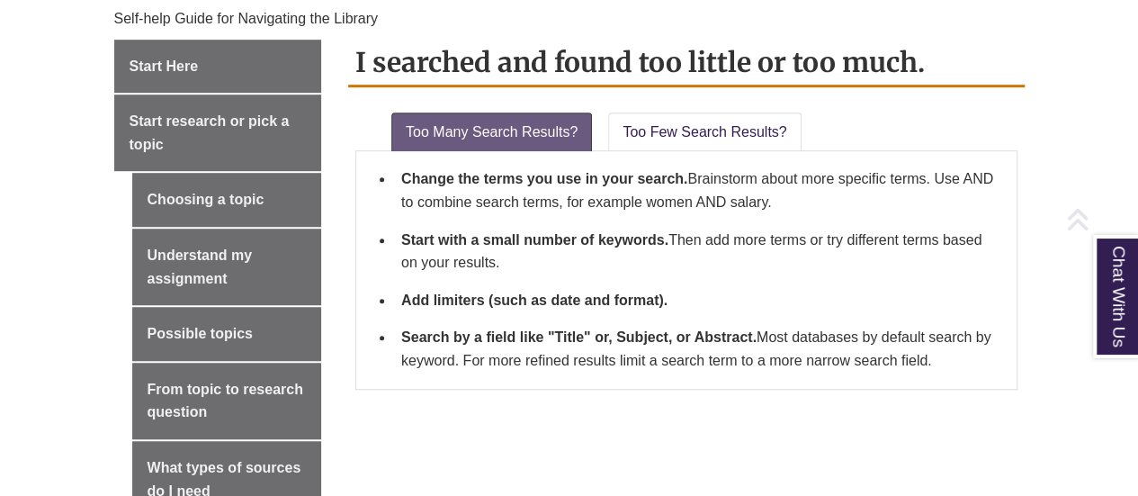
scroll to position [530, 0]
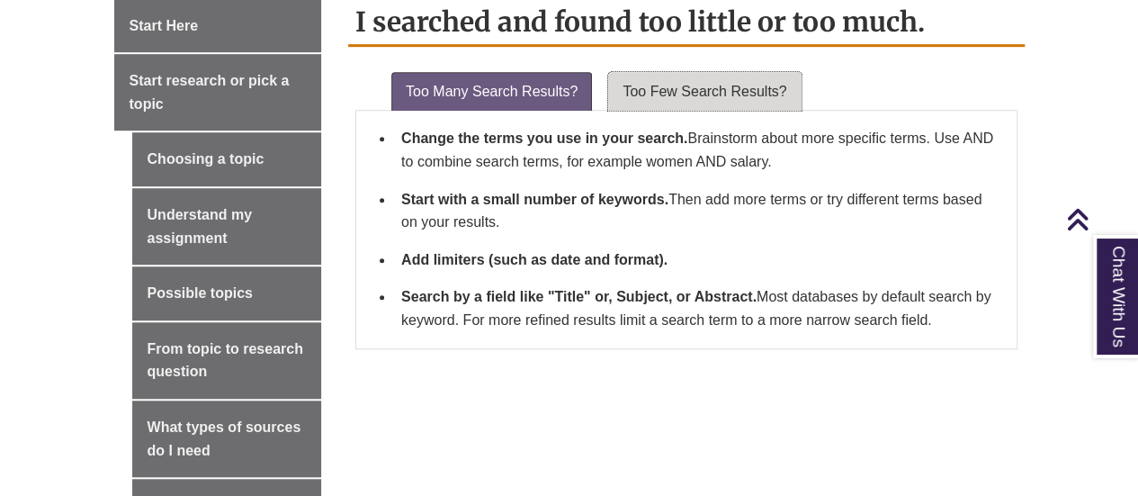
click at [737, 91] on link "Too Few Search Results?" at bounding box center [704, 92] width 193 height 40
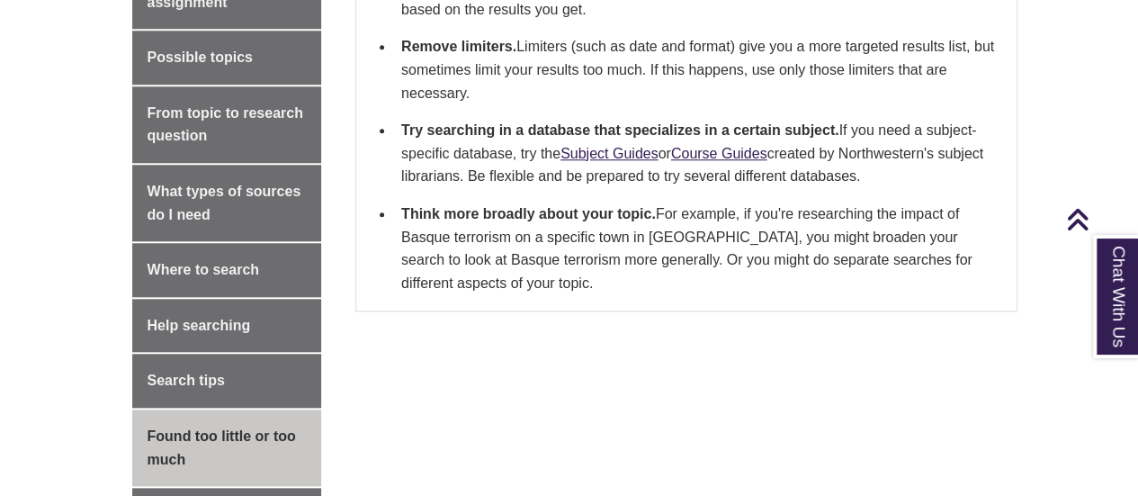
scroll to position [767, 0]
click at [599, 156] on link "Subject Guides" at bounding box center [610, 152] width 98 height 15
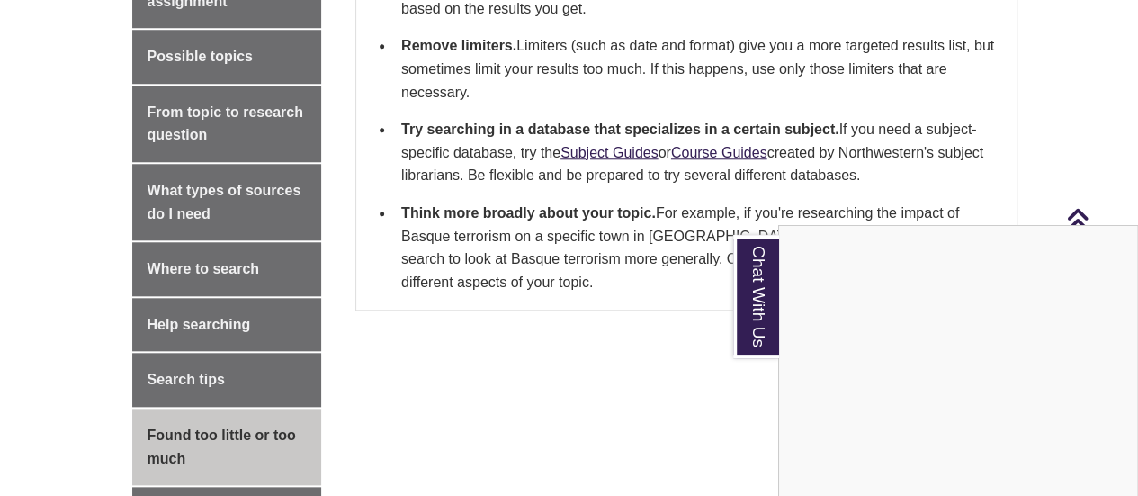
click at [233, 345] on div "Chat With Us" at bounding box center [569, 248] width 1138 height 496
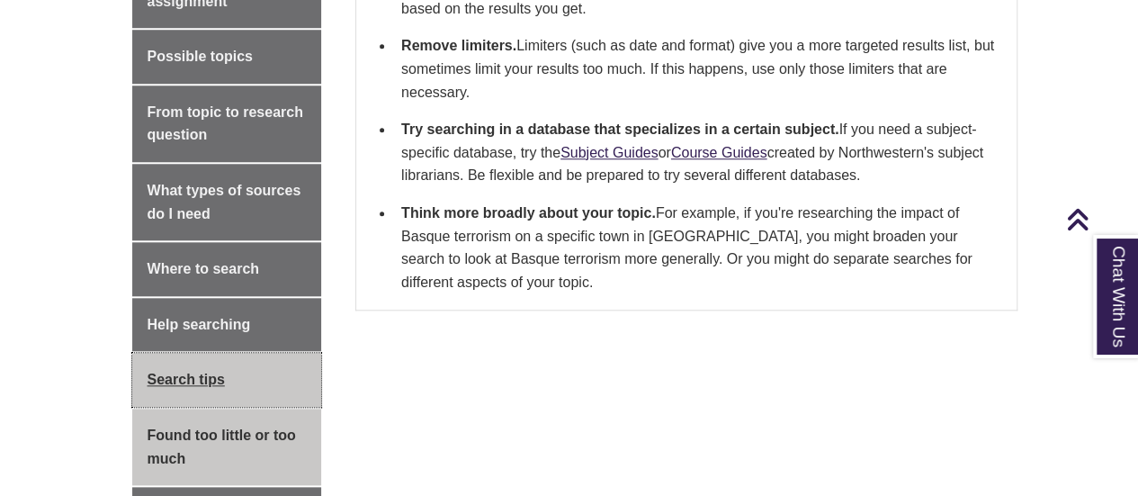
click at [219, 380] on link "Search tips" at bounding box center [227, 380] width 190 height 54
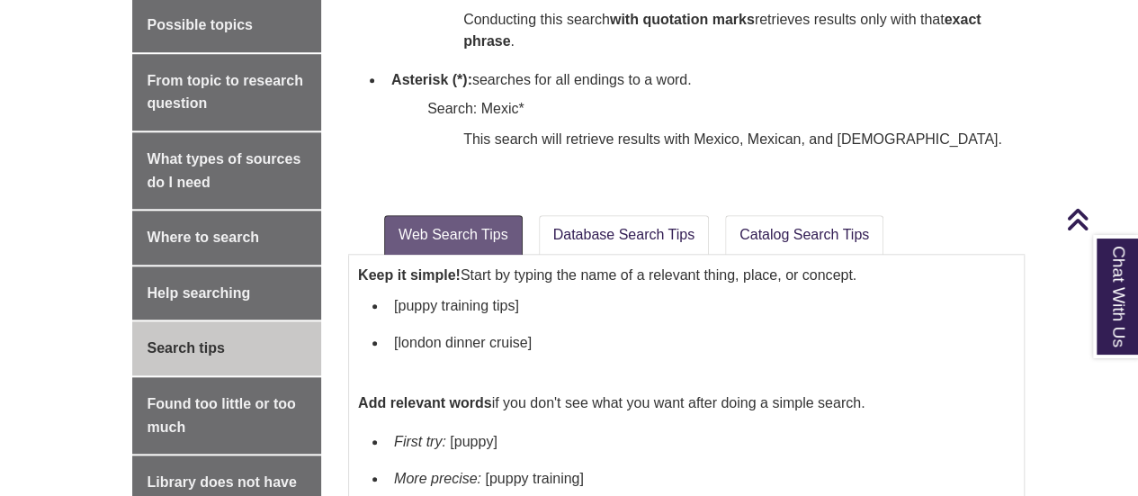
scroll to position [799, 0]
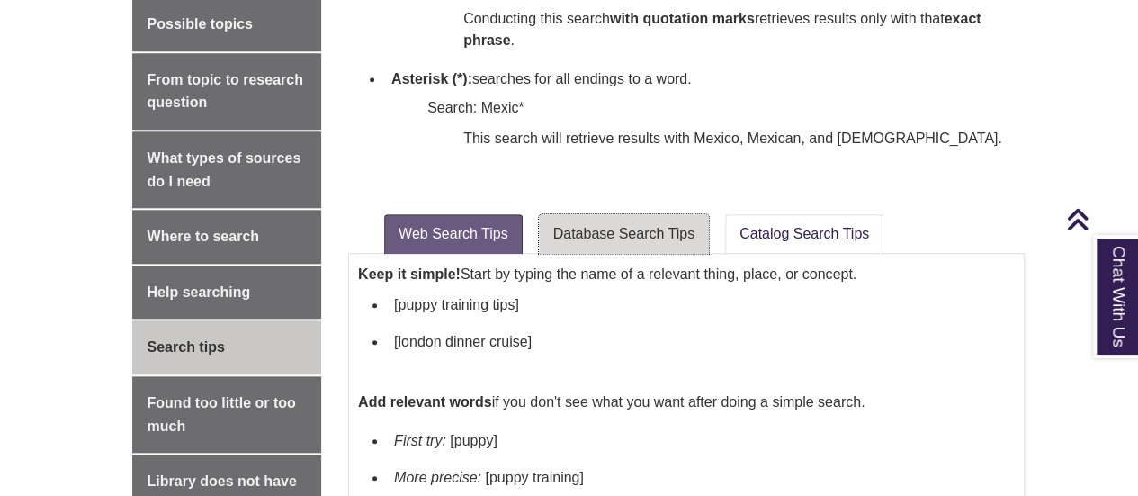
click at [595, 238] on link "Database Search Tips" at bounding box center [624, 234] width 170 height 40
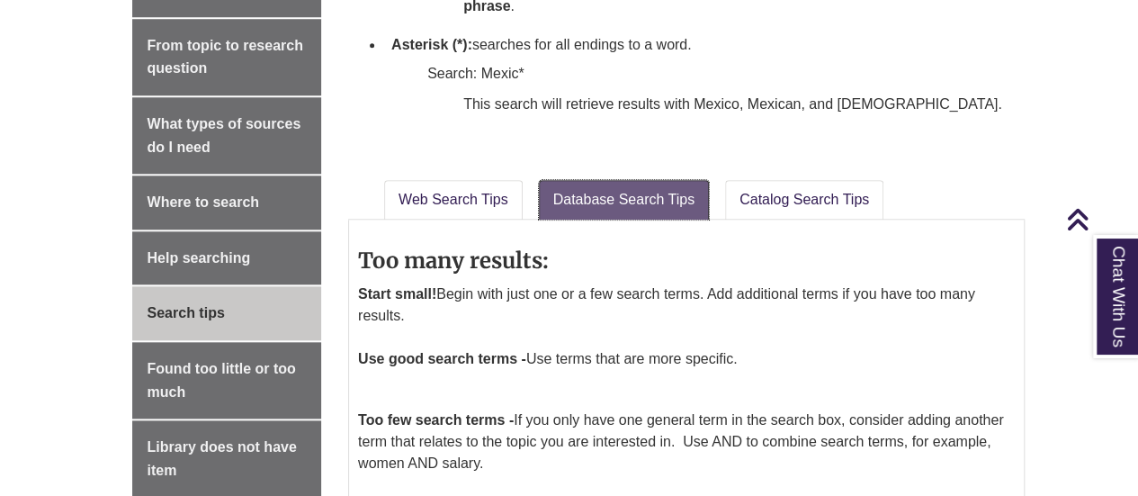
scroll to position [832, 0]
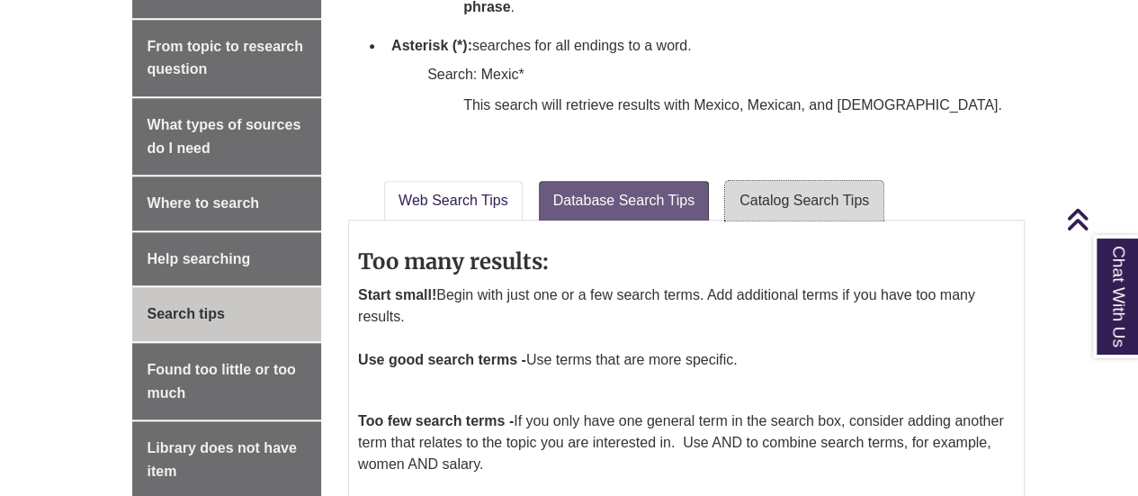
click at [786, 191] on link "Catalog Search Tips" at bounding box center [804, 201] width 158 height 40
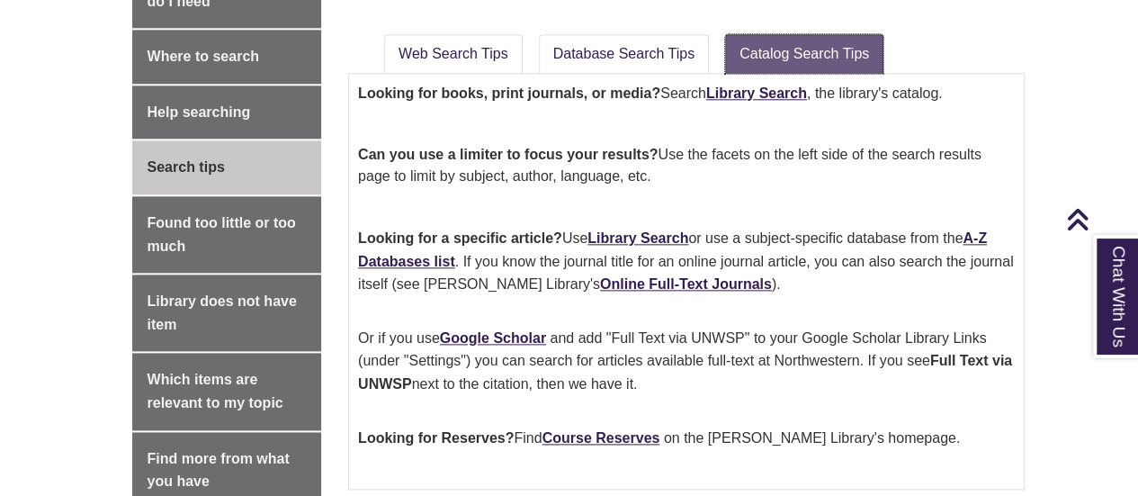
scroll to position [982, 0]
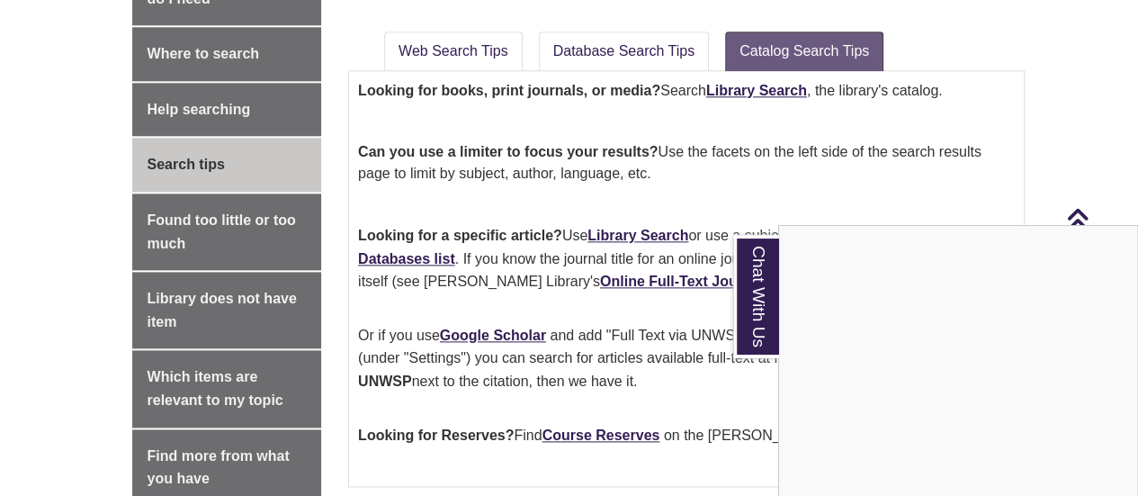
click at [389, 259] on div "Chat With Us" at bounding box center [569, 248] width 1138 height 496
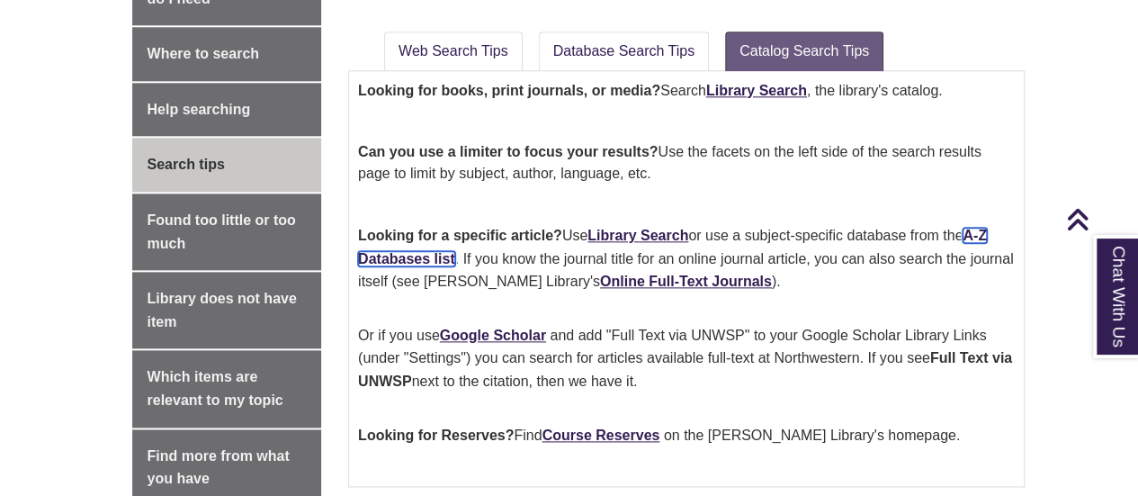
click at [389, 259] on link "A-Z Databases list" at bounding box center [672, 247] width 629 height 39
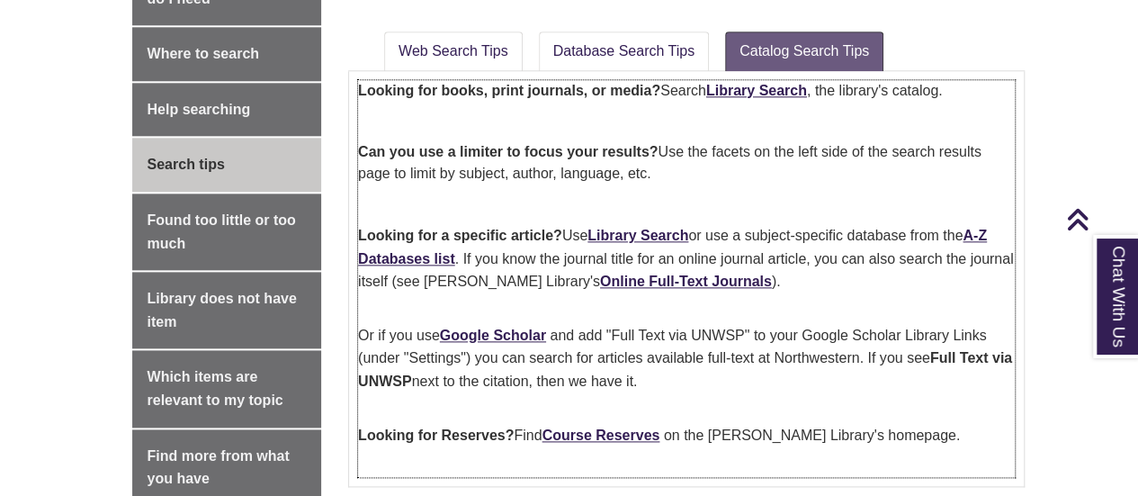
click at [700, 337] on div "Looking for books, print journals, or media? Search Library Search , the librar…" at bounding box center [686, 278] width 657 height 397
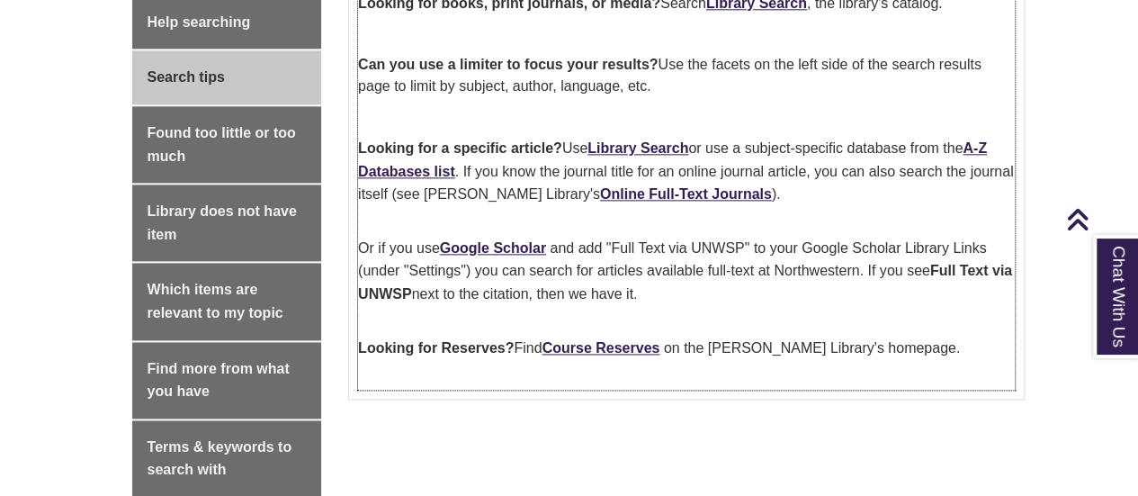
scroll to position [1090, 0]
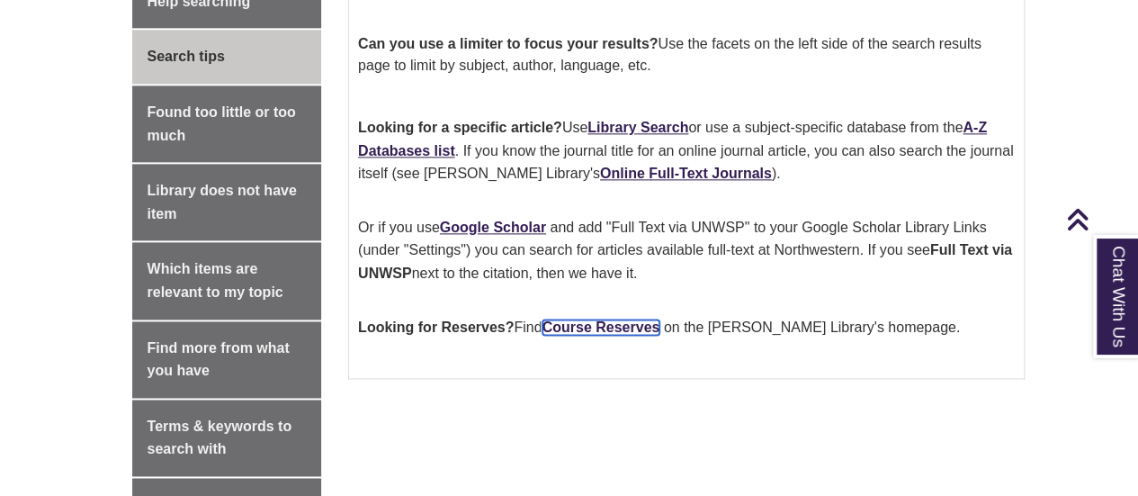
click at [602, 328] on link "Course Reserves" at bounding box center [602, 326] width 118 height 15
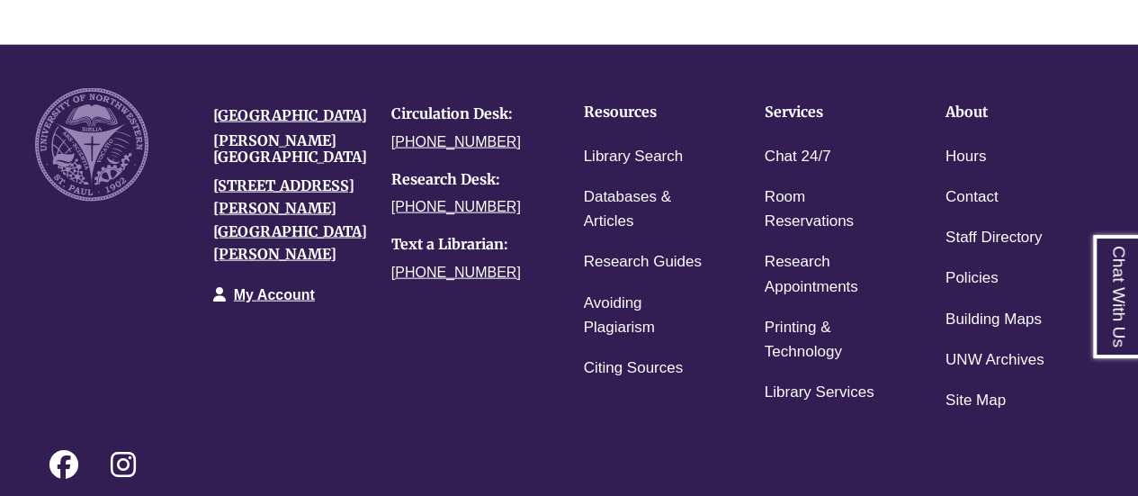
scroll to position [2044, 0]
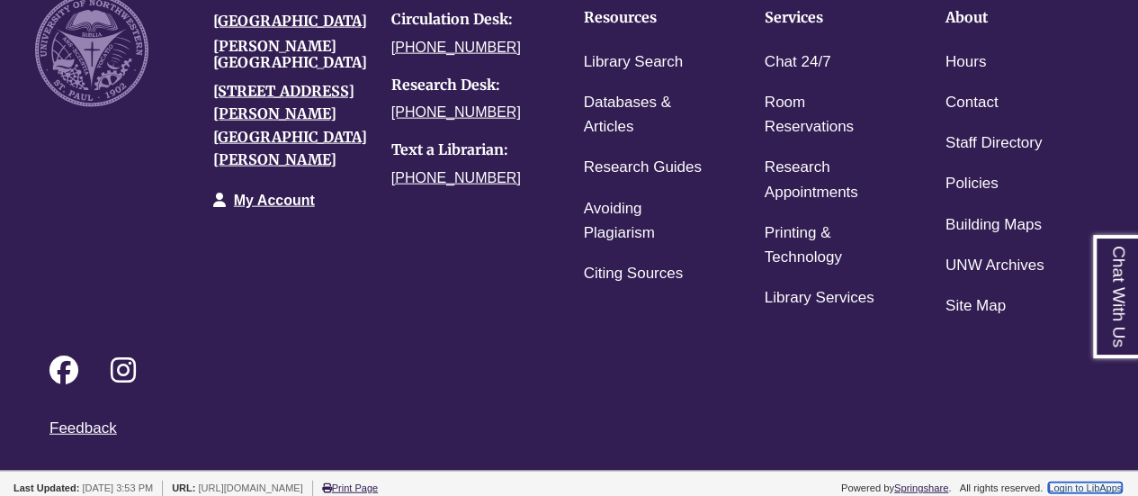
click at [1099, 482] on link "Login to LibApps" at bounding box center [1085, 487] width 74 height 11
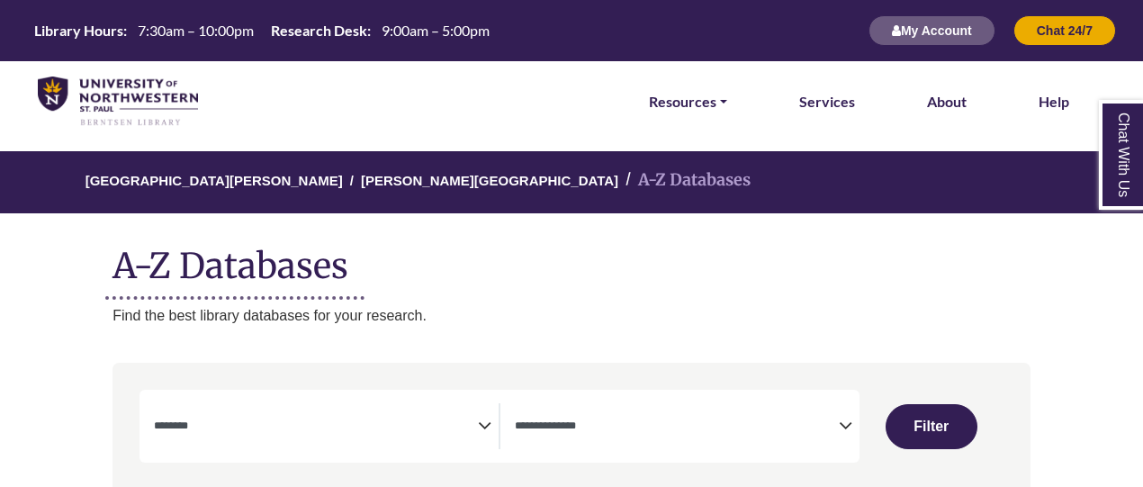
select select "Database Subject Filter"
select select "Database Types Filter"
select select "Database Subject Filter"
select select "Database Types Filter"
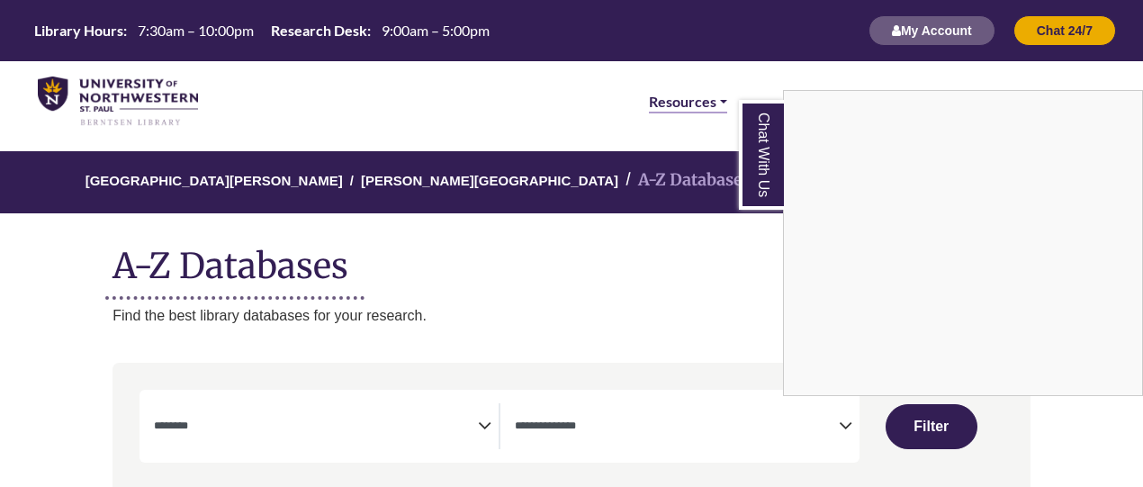
drag, startPoint x: 675, startPoint y: 122, endPoint x: 695, endPoint y: 93, distance: 35.7
click at [695, 93] on div "Chat With Us" at bounding box center [571, 243] width 1143 height 487
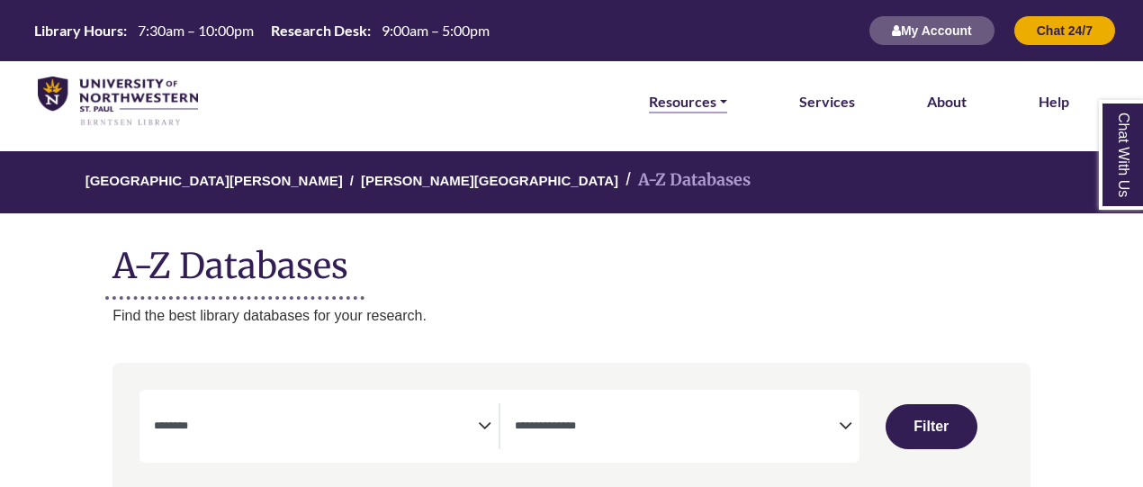
click at [695, 93] on link "Resources" at bounding box center [688, 101] width 78 height 23
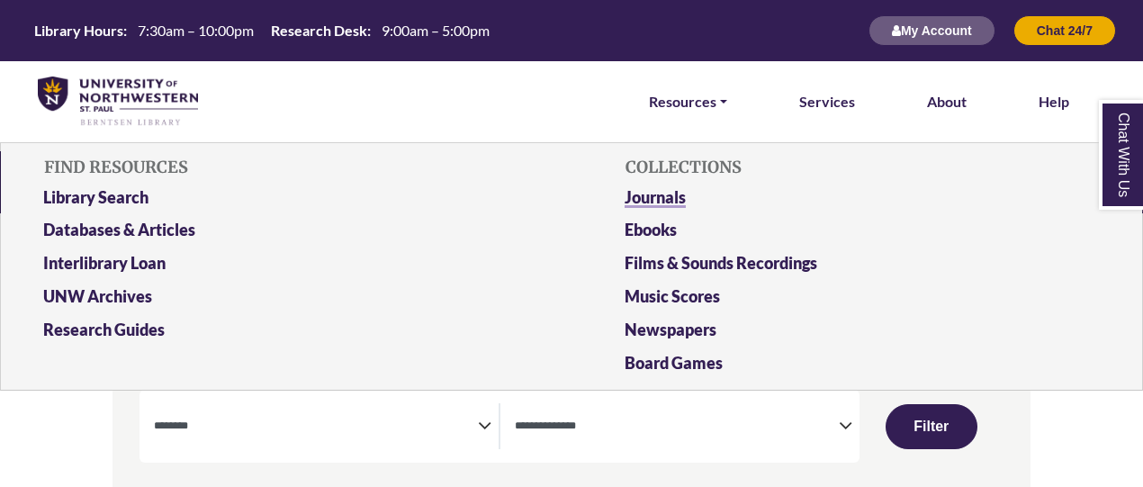
click at [671, 188] on link "Journals" at bounding box center [862, 200] width 502 height 33
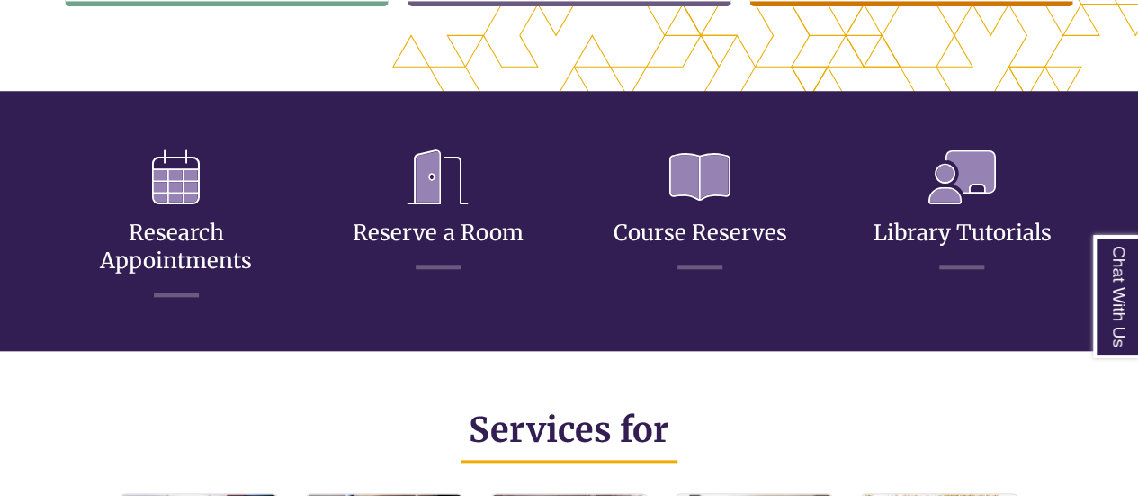
scroll to position [793, 0]
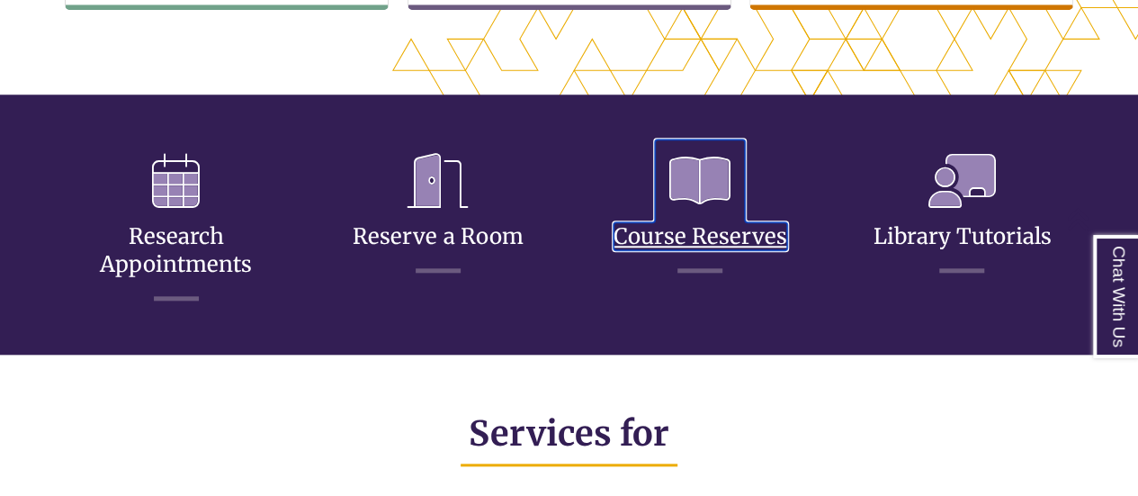
click at [717, 189] on icon at bounding box center [700, 180] width 90 height 83
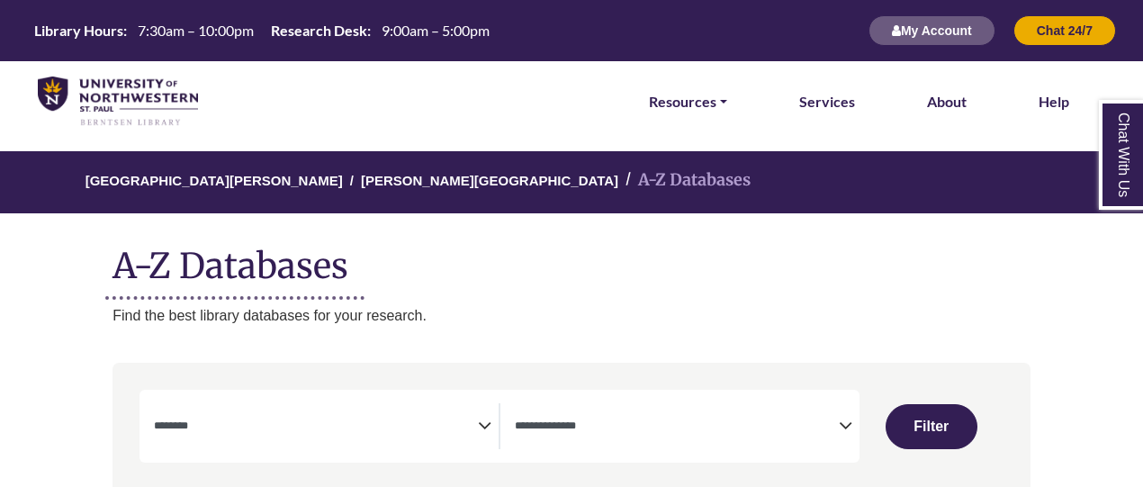
select select "Database Subject Filter"
select select "Database Types Filter"
select select "Database Subject Filter"
select select "Database Types Filter"
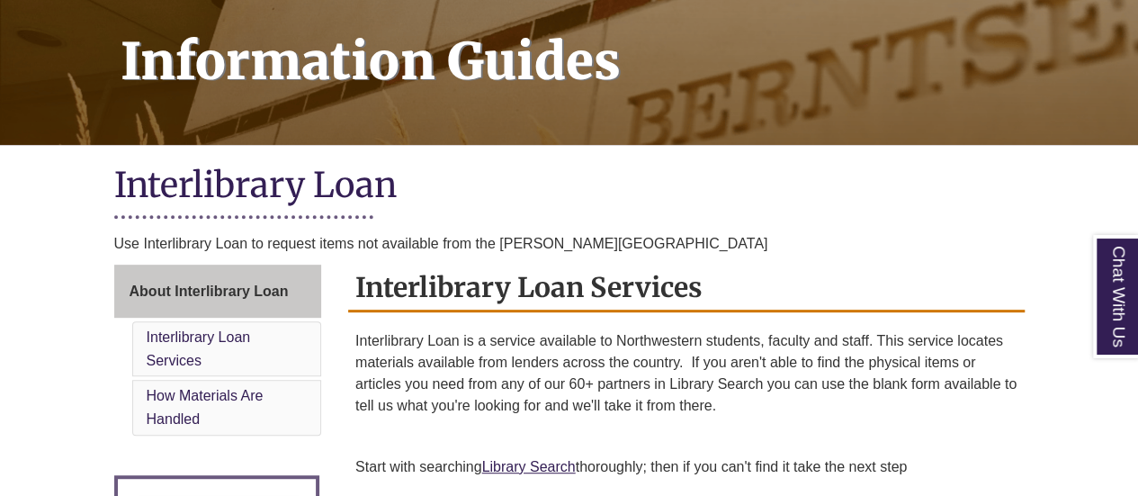
scroll to position [308, 0]
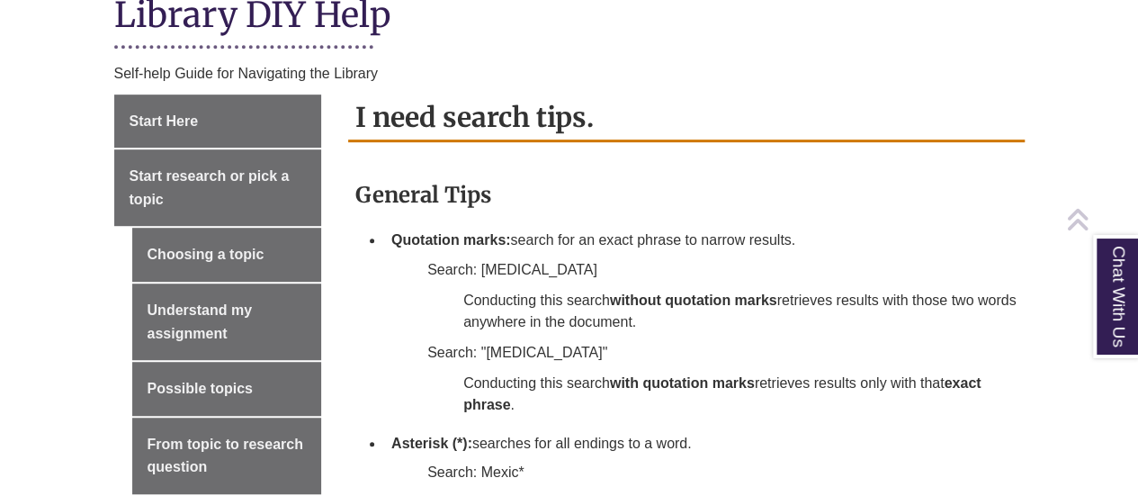
scroll to position [447, 0]
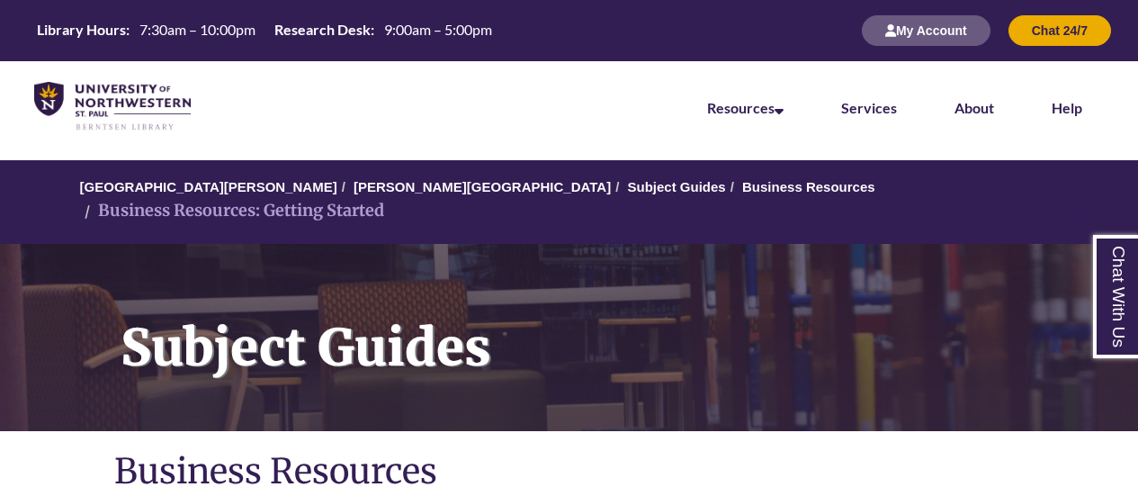
scroll to position [989, 0]
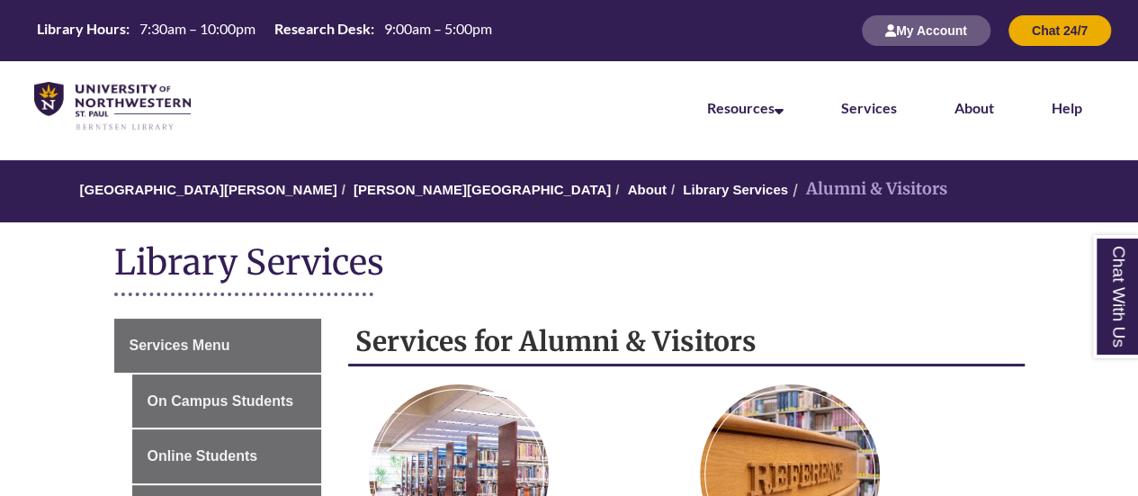
scroll to position [263, 0]
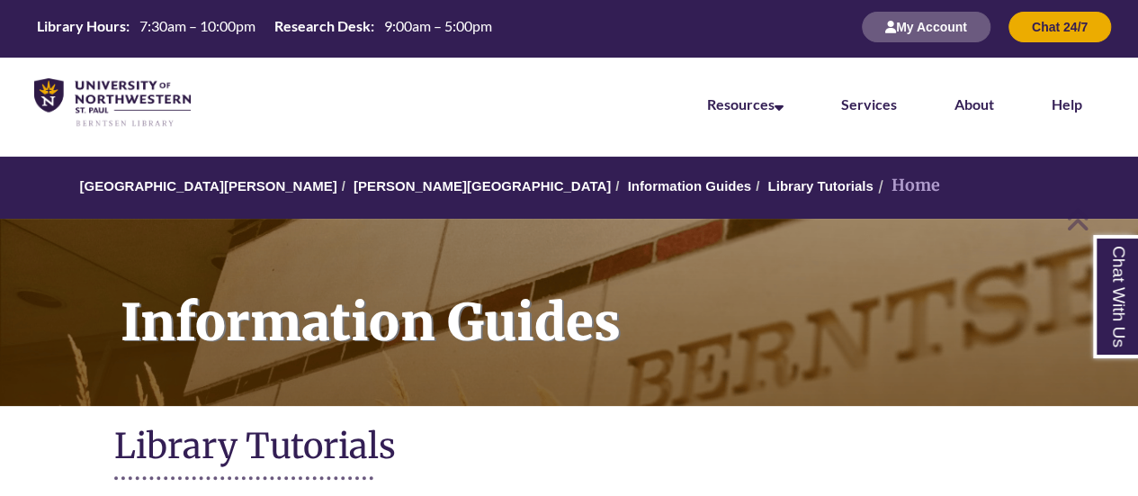
scroll to position [1, 0]
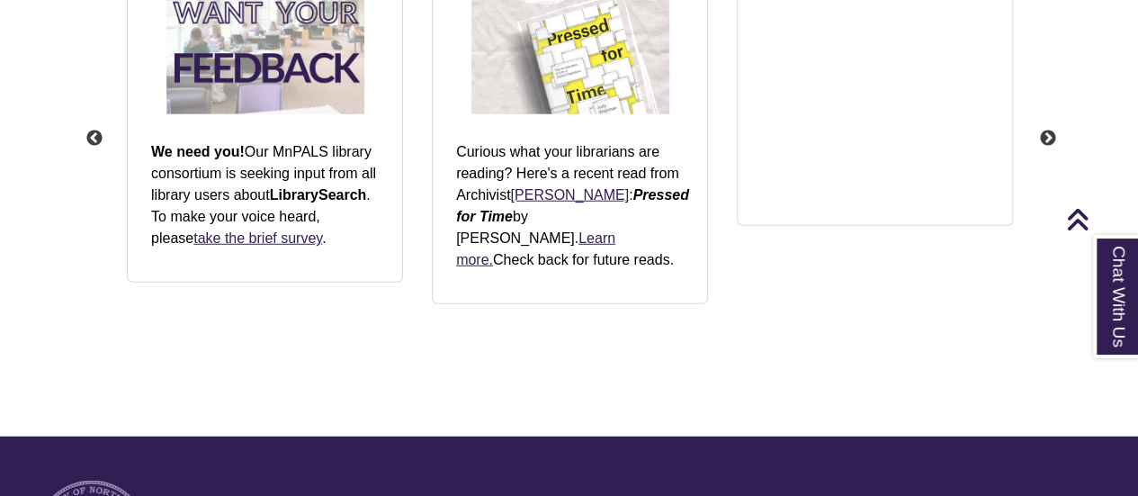
scroll to position [2279, 0]
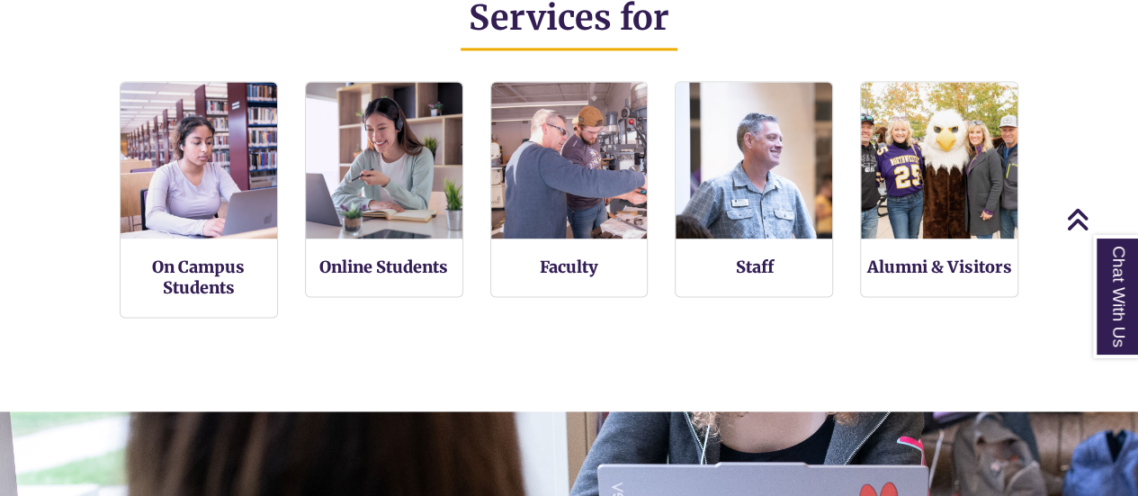
click at [447, 322] on div "On Campus Students Online Students Faculty Staff Alumni & Visitors" at bounding box center [568, 206] width 1111 height 251
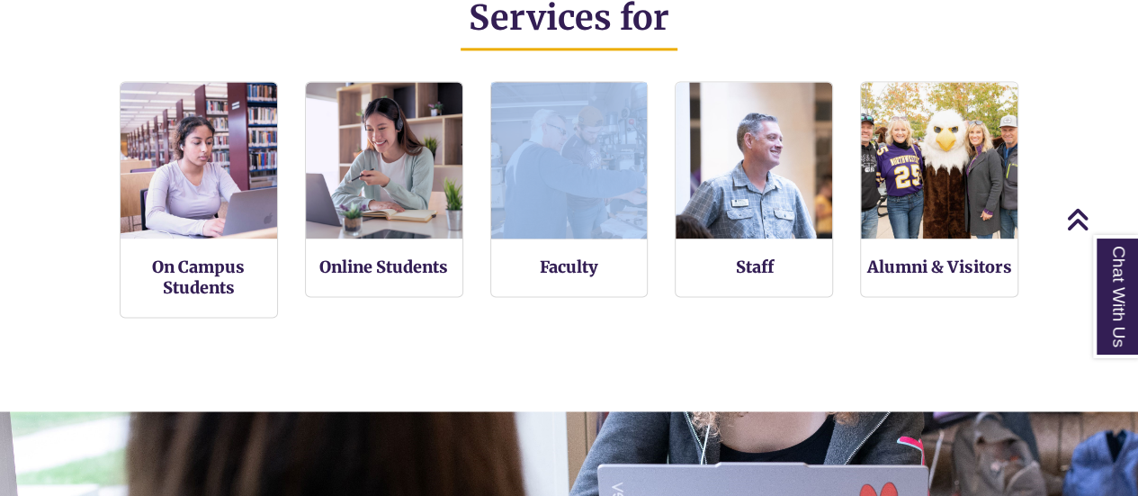
click at [447, 322] on div "On Campus Students Online Students Faculty Staff Alumni & Visitors" at bounding box center [568, 206] width 1111 height 251
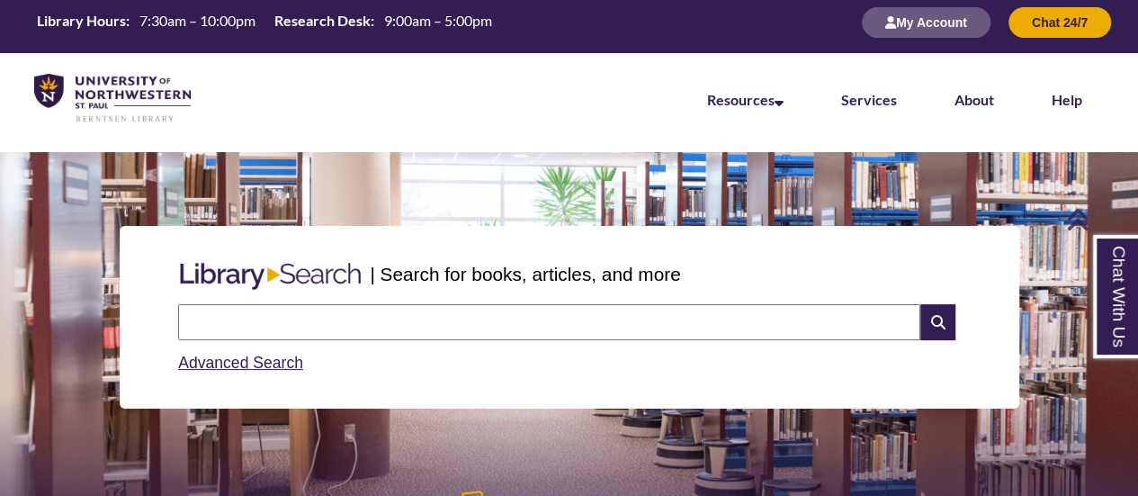
scroll to position [0, 0]
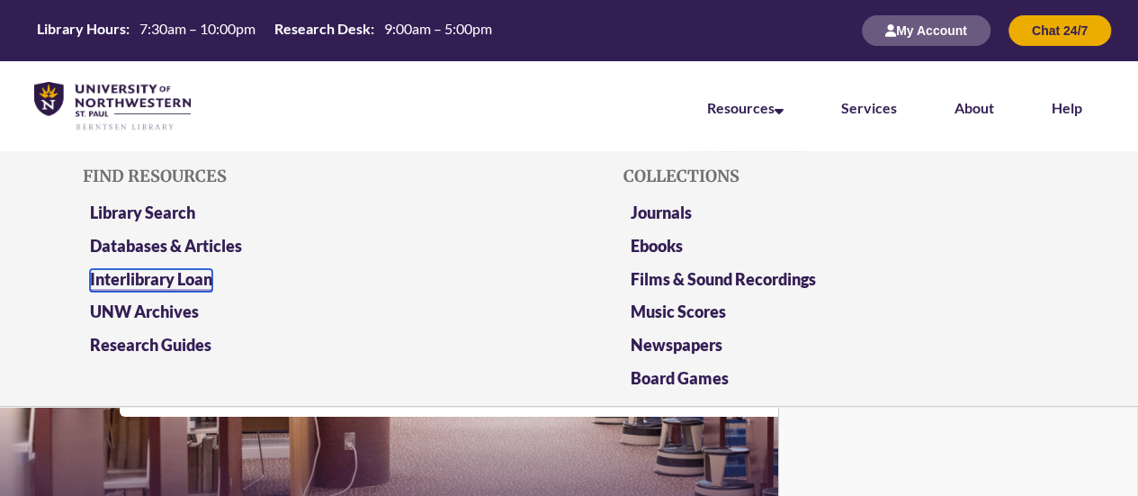
click at [159, 280] on link "Interlibrary Loan" at bounding box center [151, 280] width 122 height 22
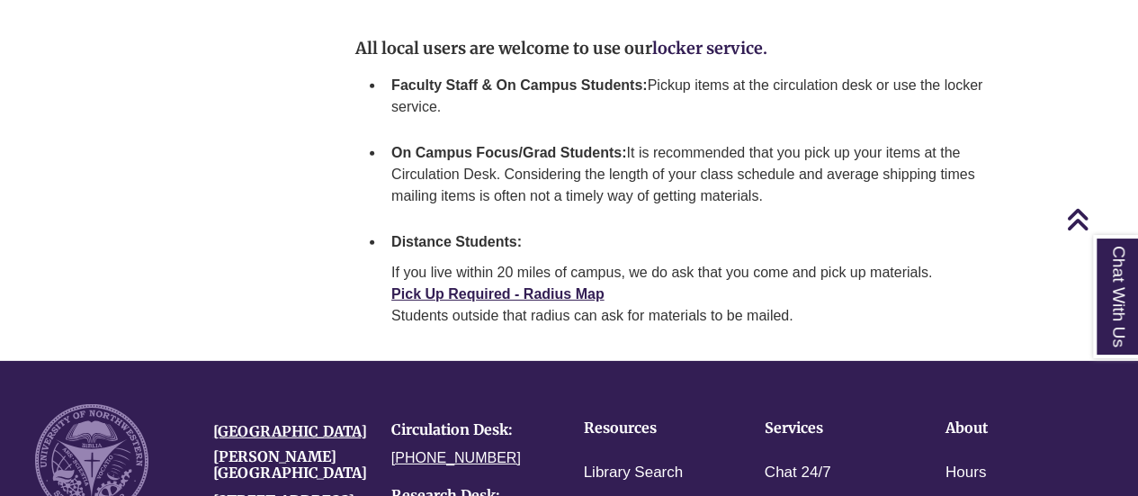
scroll to position [2726, 0]
